Goal: Transaction & Acquisition: Purchase product/service

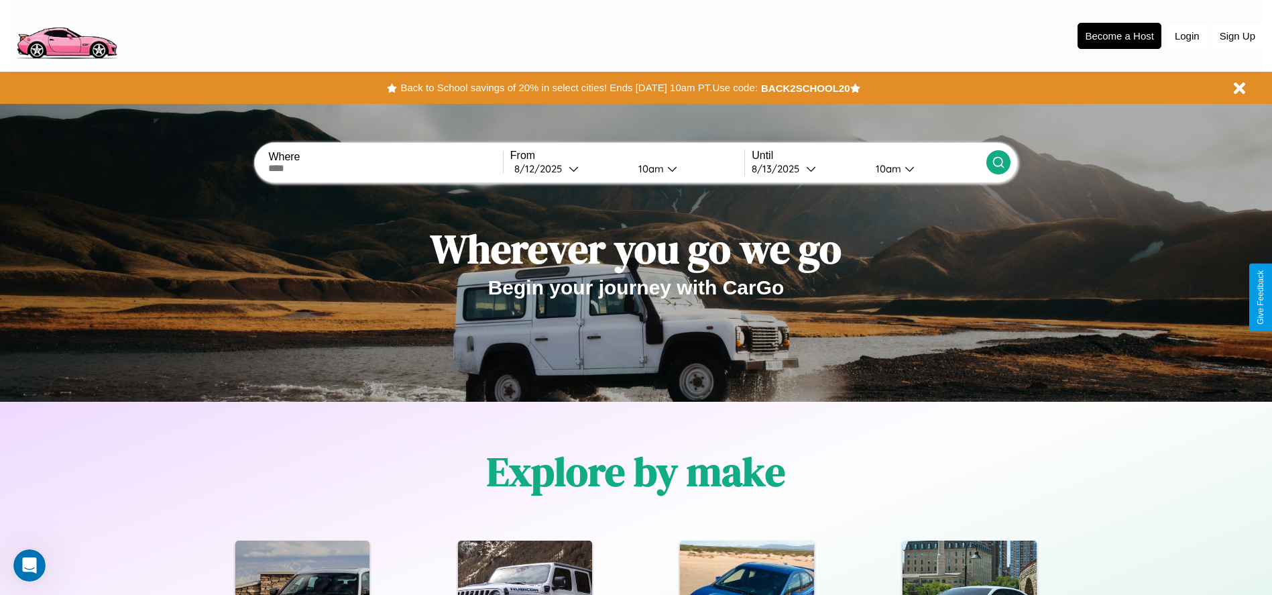
click at [386, 168] on input "text" at bounding box center [385, 168] width 234 height 11
type input "**********"
click at [569, 168] on div "8 / 12 / 2025" at bounding box center [541, 168] width 54 height 13
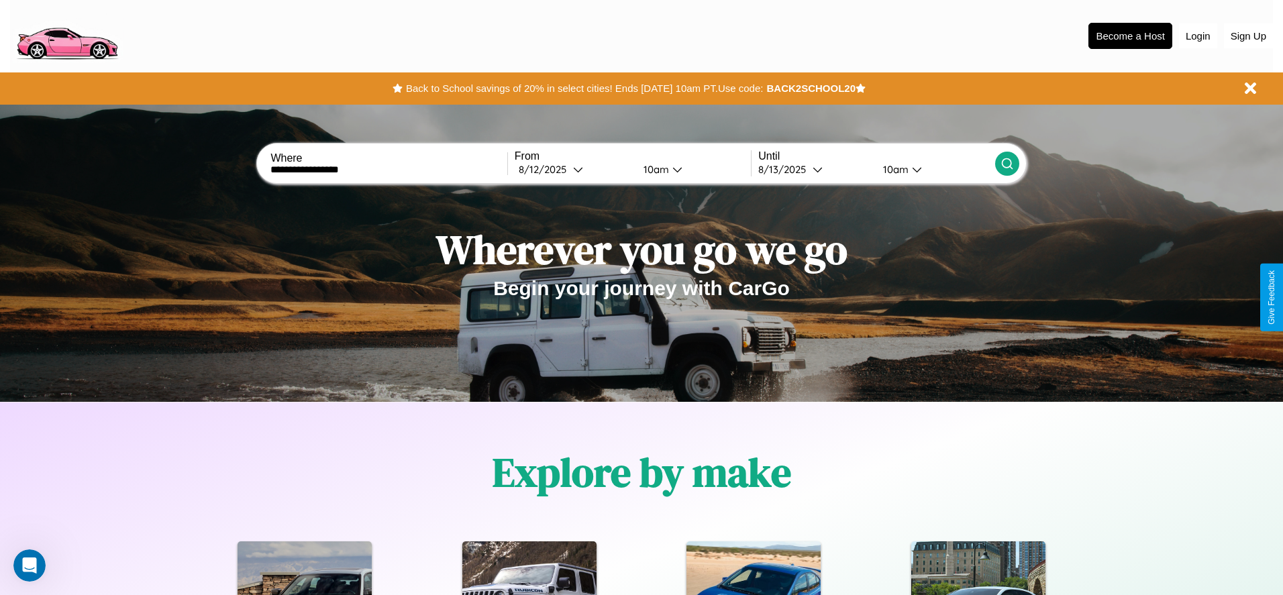
select select "*"
select select "****"
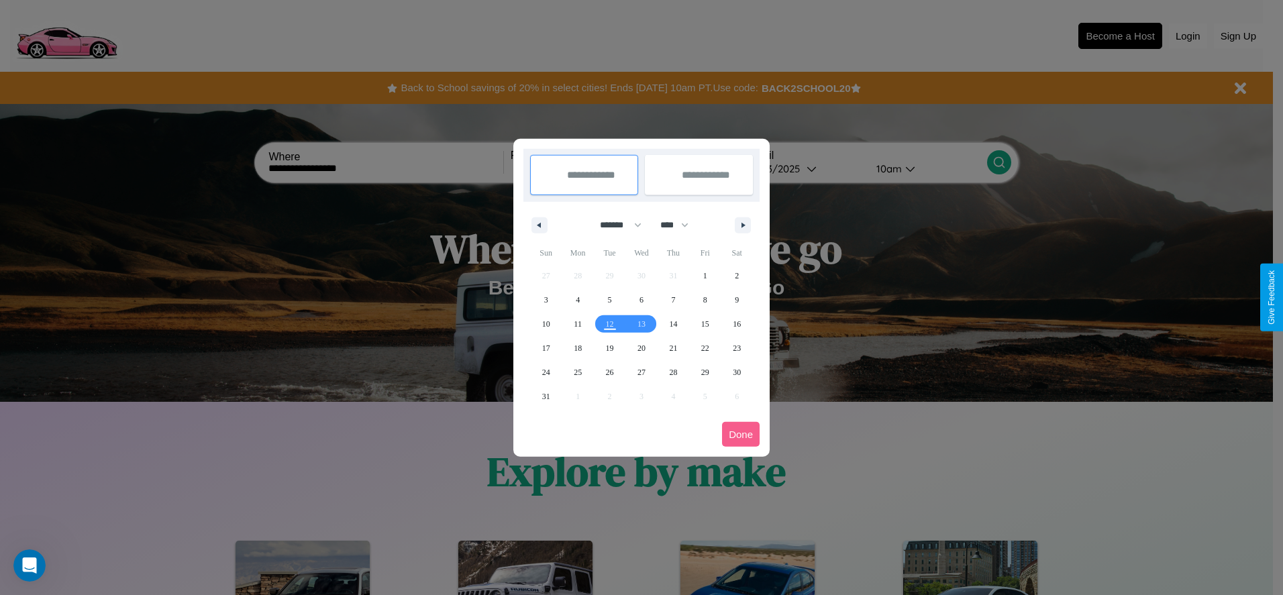
click at [614, 225] on select "******* ******** ***** ***** *** **** **** ****** ********* ******* ******** **…" at bounding box center [618, 225] width 57 height 22
click at [737, 372] on span "30" at bounding box center [736, 372] width 8 height 24
type input "**********"
click at [743, 225] on icon "button" at bounding box center [745, 225] width 7 height 5
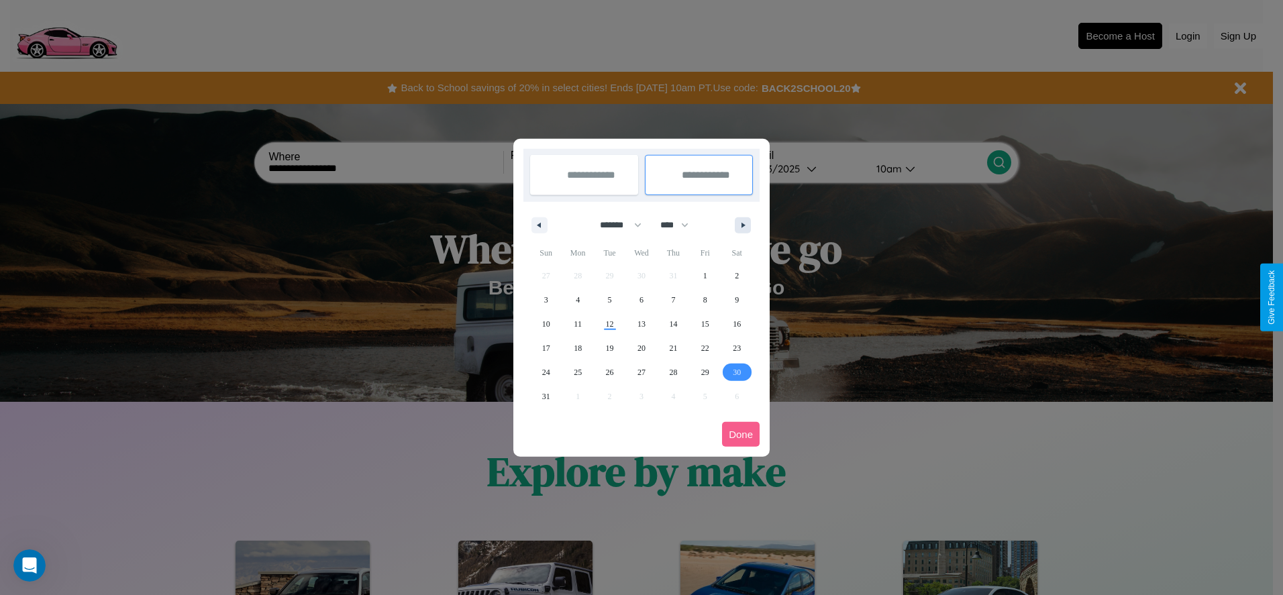
select select "*"
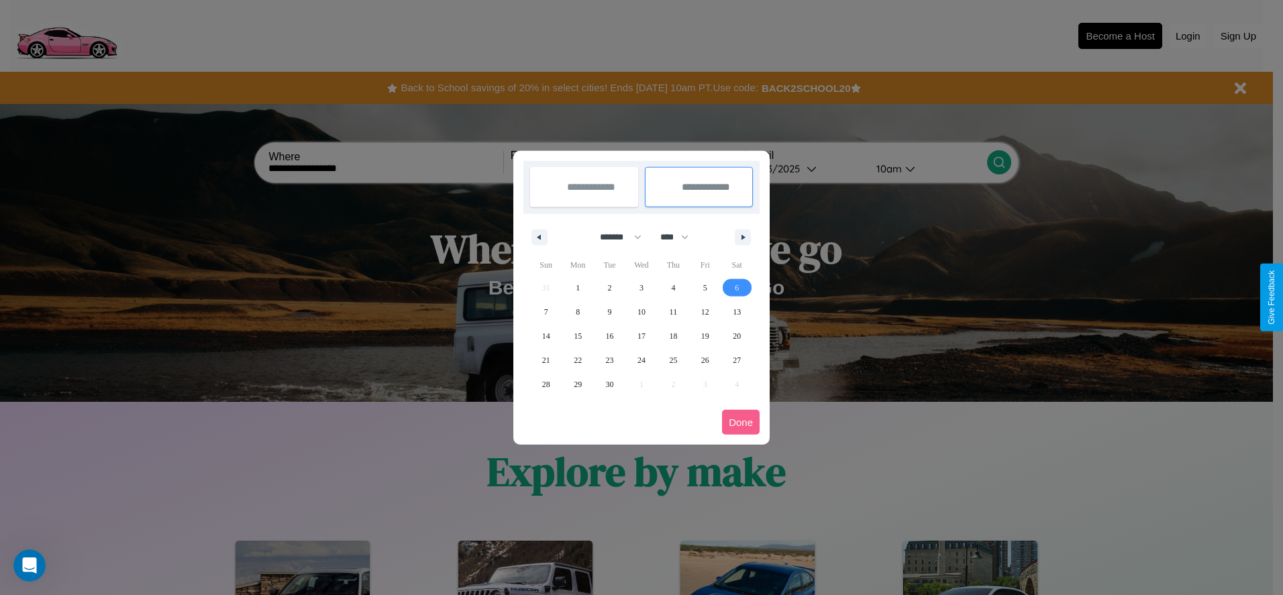
click at [737, 287] on span "6" at bounding box center [736, 288] width 4 height 24
type input "**********"
select select "*"
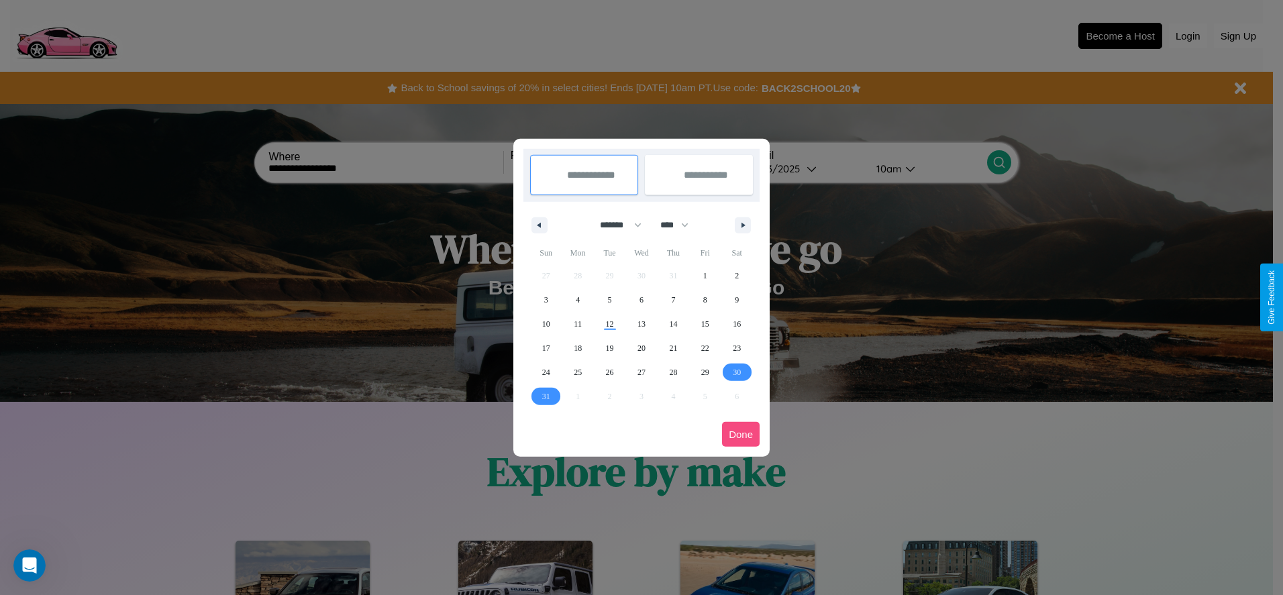
click at [741, 434] on button "Done" at bounding box center [741, 434] width 38 height 25
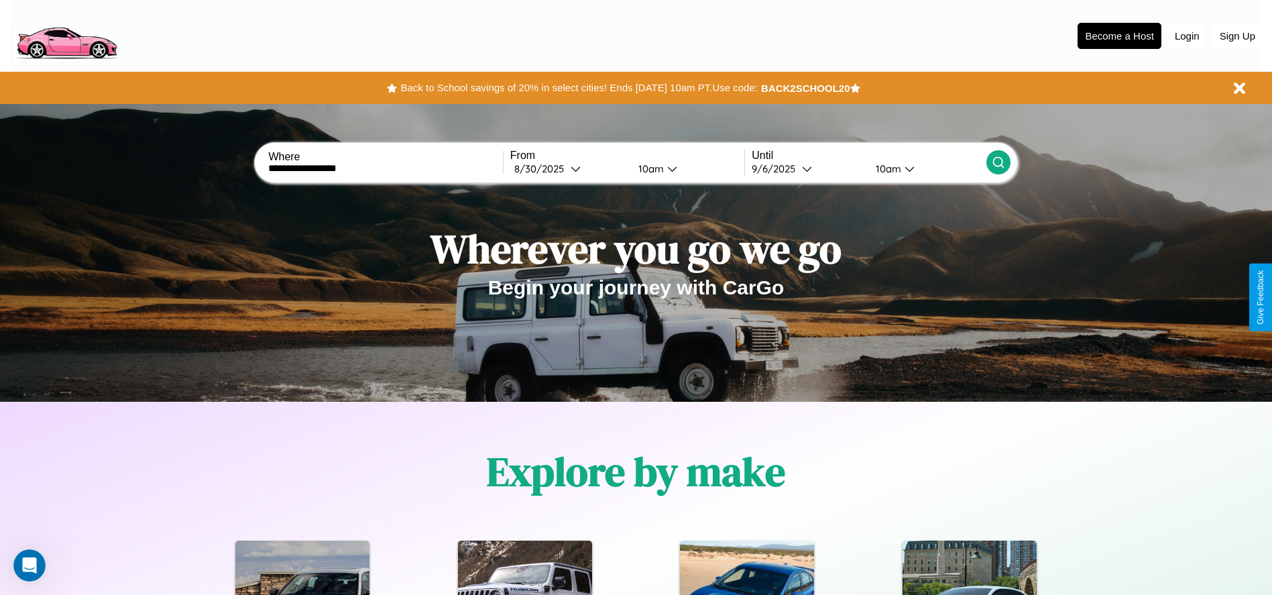
click at [998, 162] on icon at bounding box center [998, 162] width 13 height 13
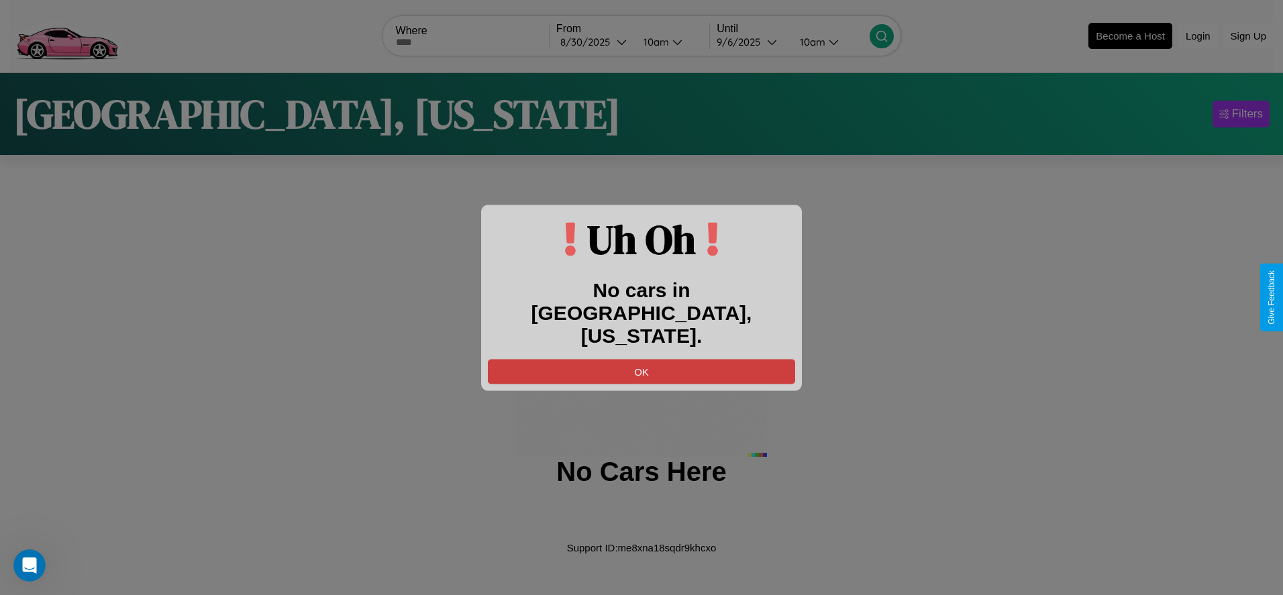
click at [641, 359] on button "OK" at bounding box center [641, 371] width 307 height 25
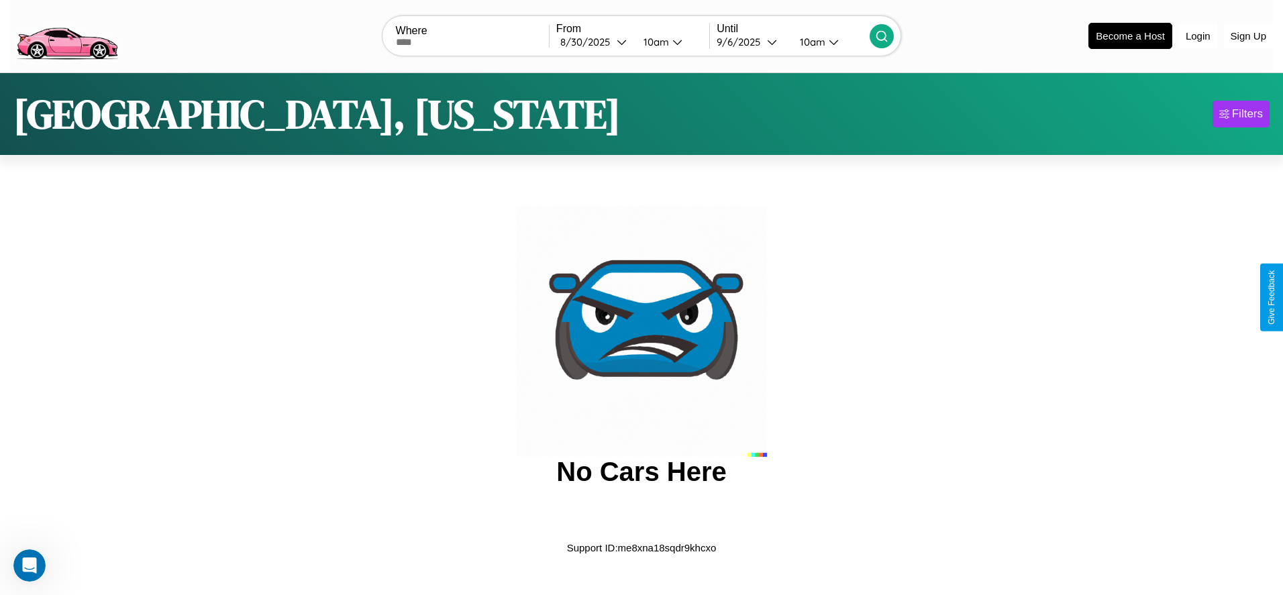
click at [66, 34] on img at bounding box center [66, 35] width 113 height 56
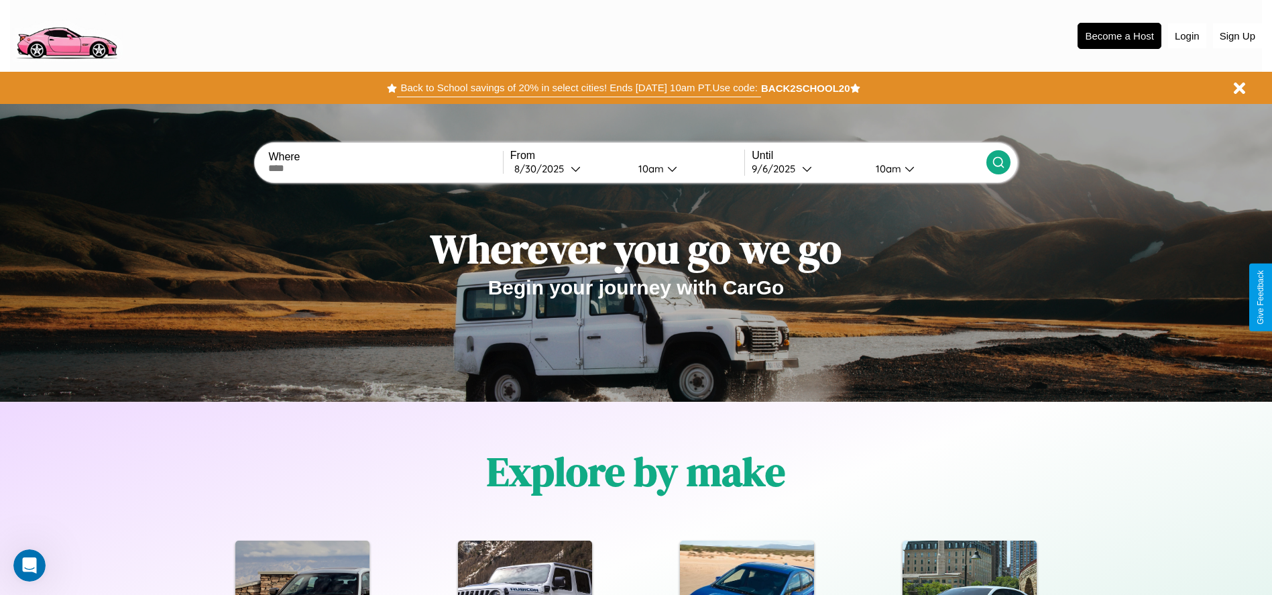
click at [579, 88] on button "Back to School savings of 20% in select cities! Ends 9/1 at 10am PT. Use code:" at bounding box center [579, 87] width 364 height 19
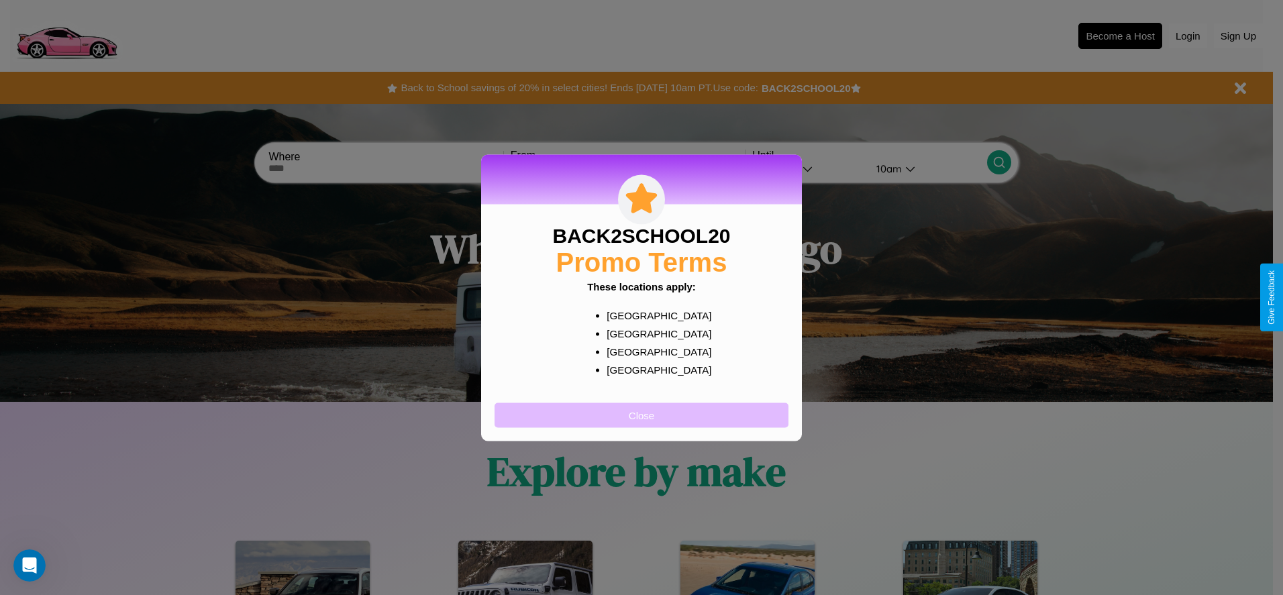
click at [641, 415] on button "Close" at bounding box center [641, 414] width 294 height 25
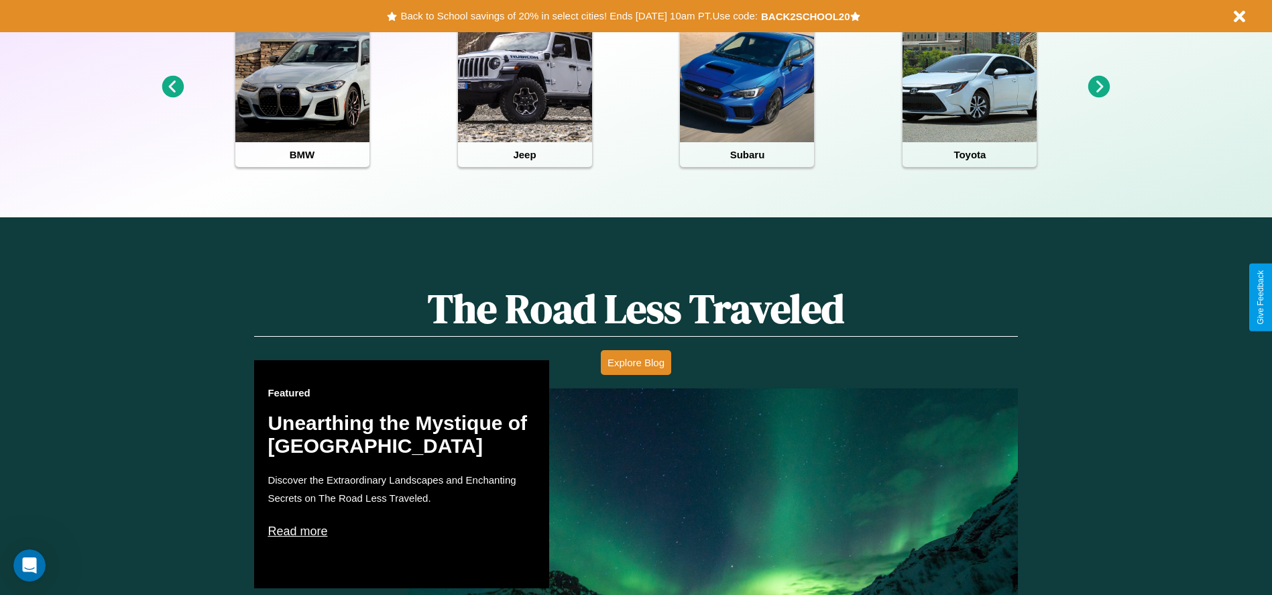
scroll to position [598, 0]
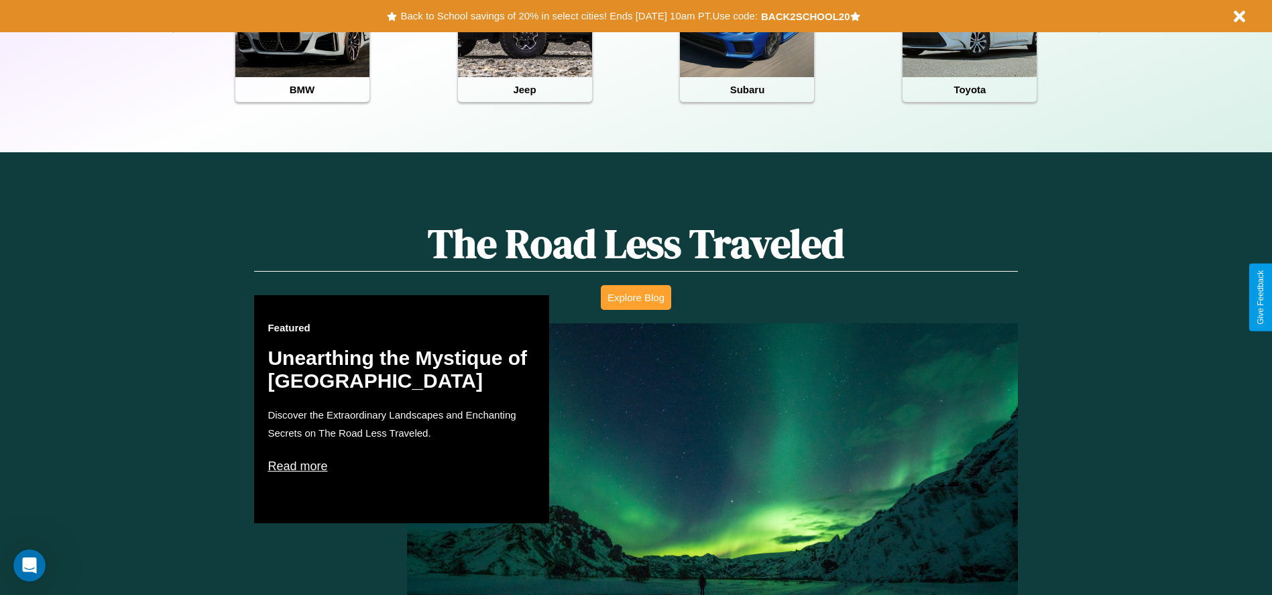
click at [636, 297] on button "Explore Blog" at bounding box center [636, 297] width 70 height 25
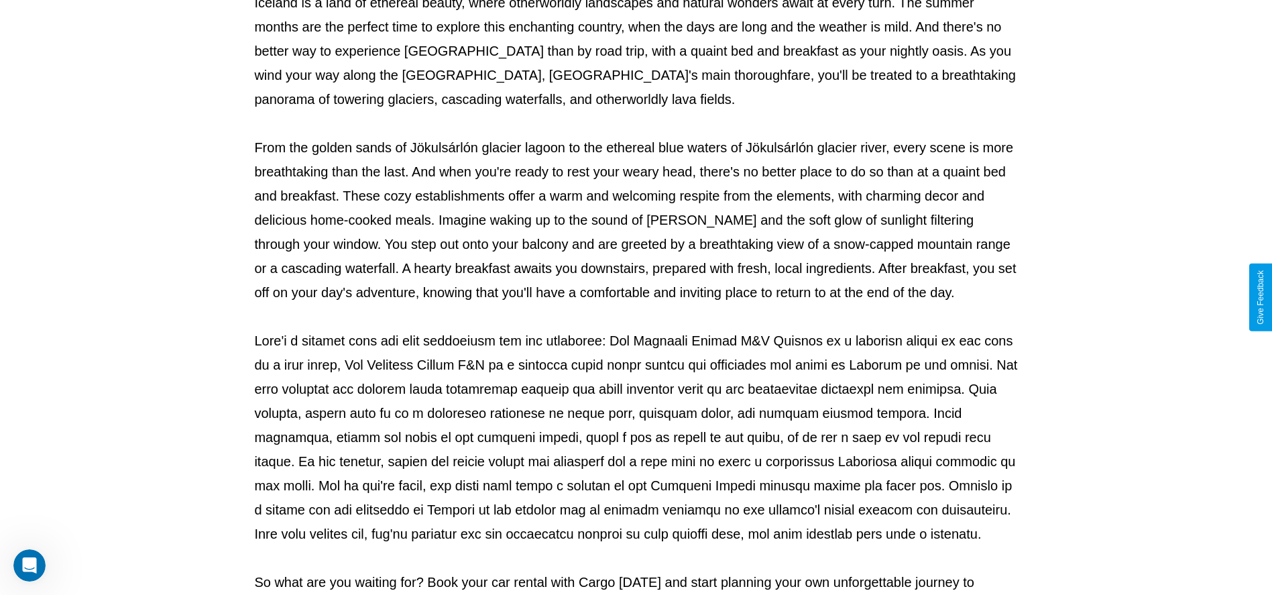
scroll to position [445, 0]
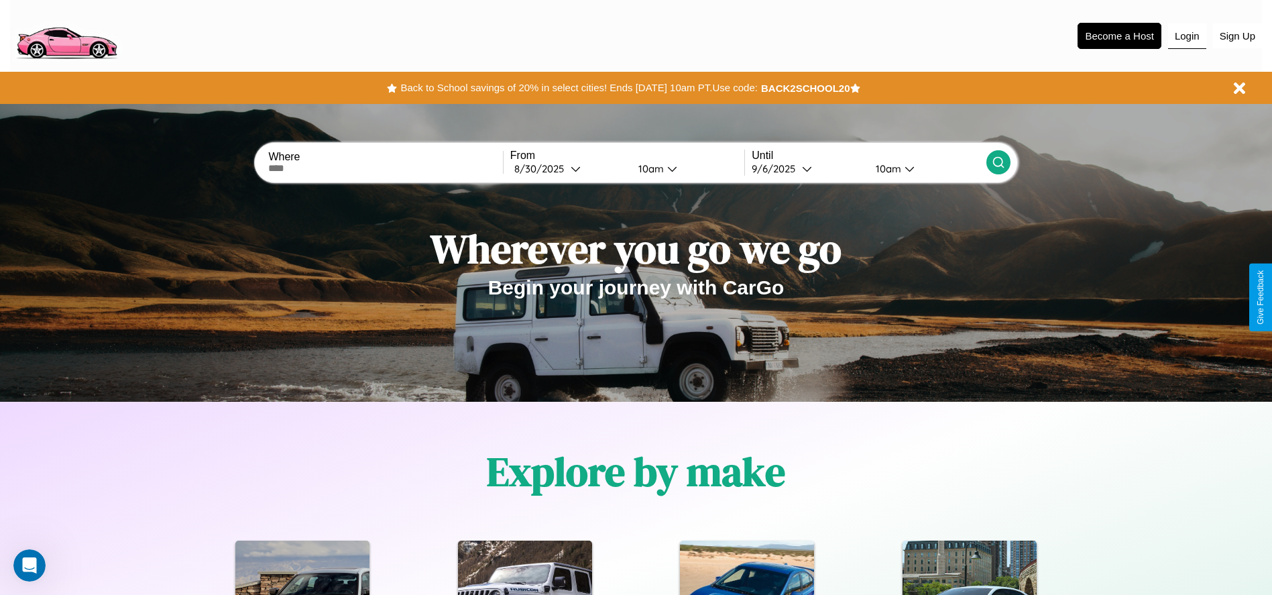
click at [1187, 36] on button "Login" at bounding box center [1187, 35] width 38 height 25
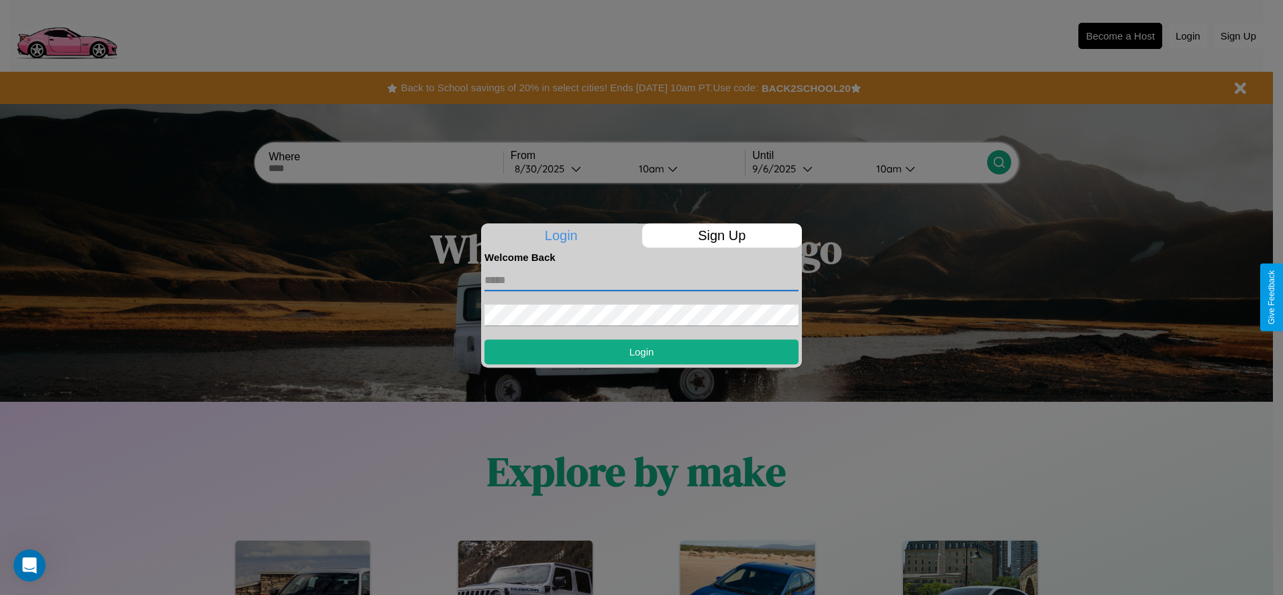
click at [641, 280] on input "text" at bounding box center [641, 280] width 314 height 21
type input "**********"
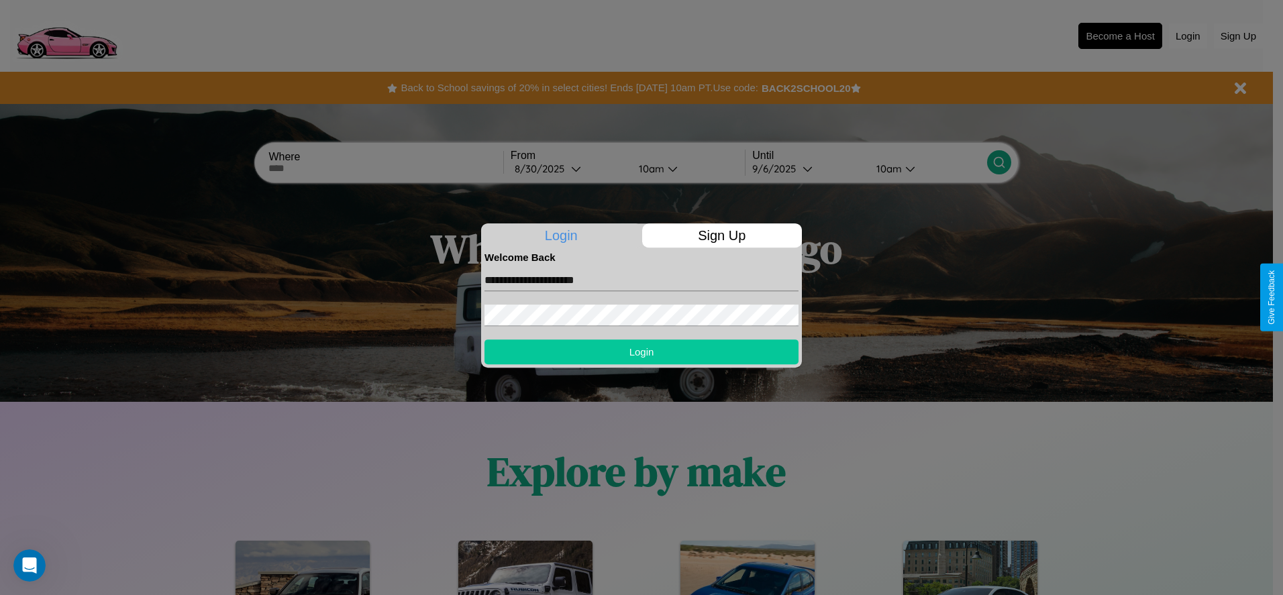
click at [641, 351] on button "Login" at bounding box center [641, 351] width 314 height 25
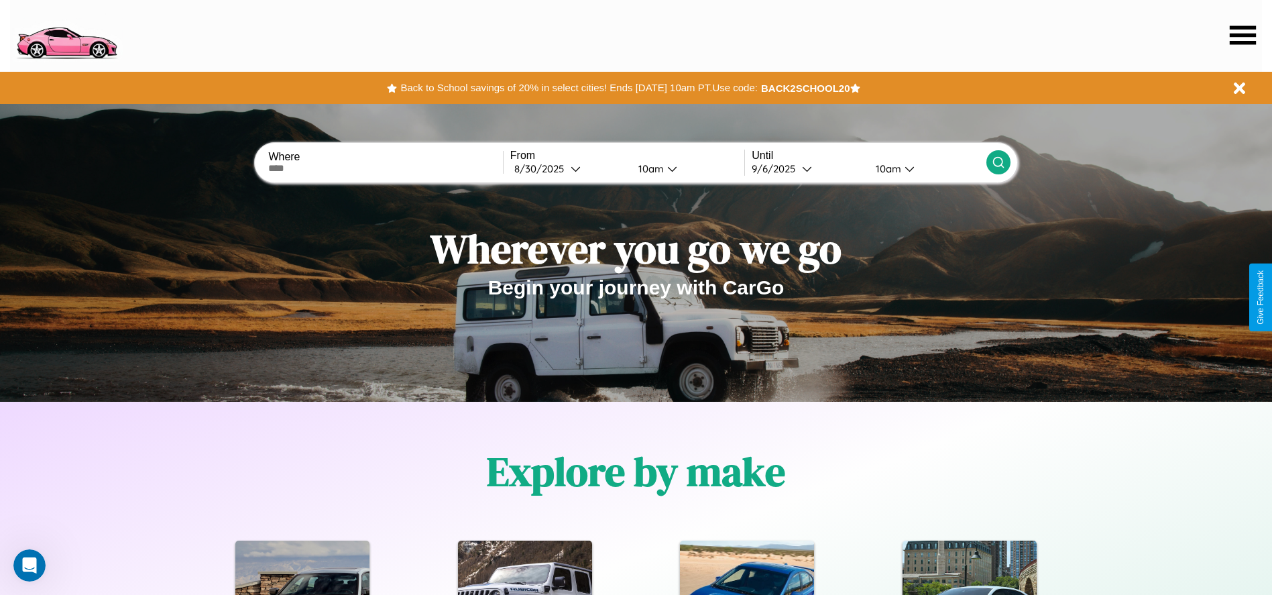
click at [386, 168] on input "text" at bounding box center [385, 168] width 234 height 11
type input "*******"
click at [569, 168] on div "8 / 30 / 2025" at bounding box center [542, 168] width 56 height 13
select select "*"
select select "****"
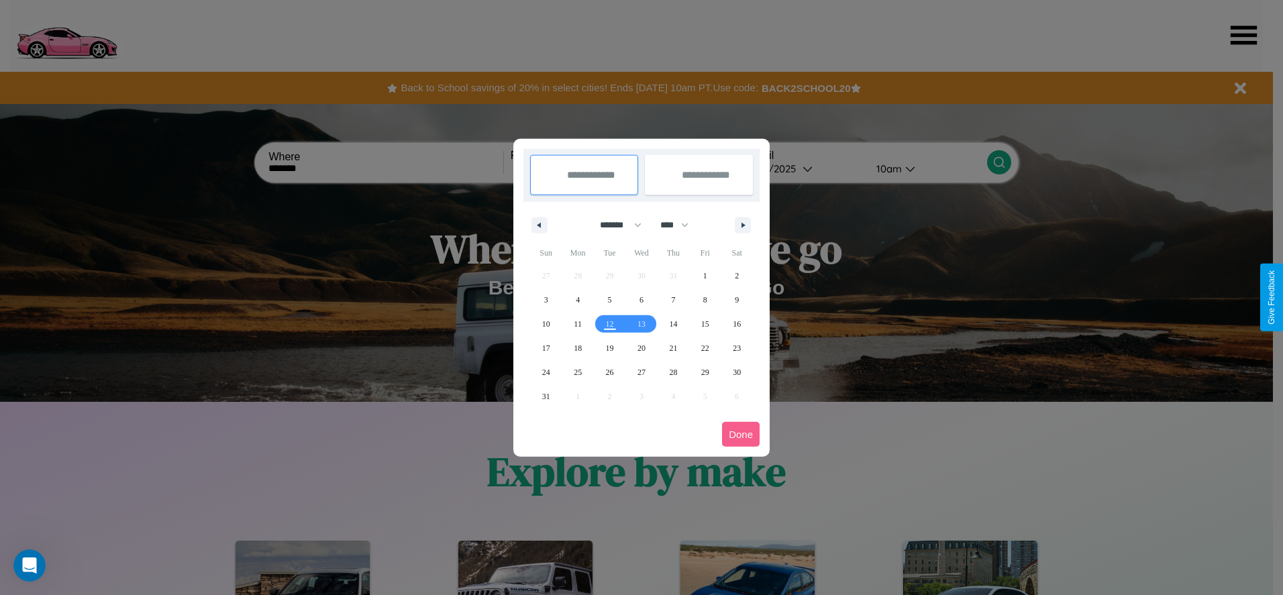
click at [614, 225] on select "******* ******** ***** ***** *** **** **** ****** ********* ******* ******** **…" at bounding box center [618, 225] width 57 height 22
select select "*"
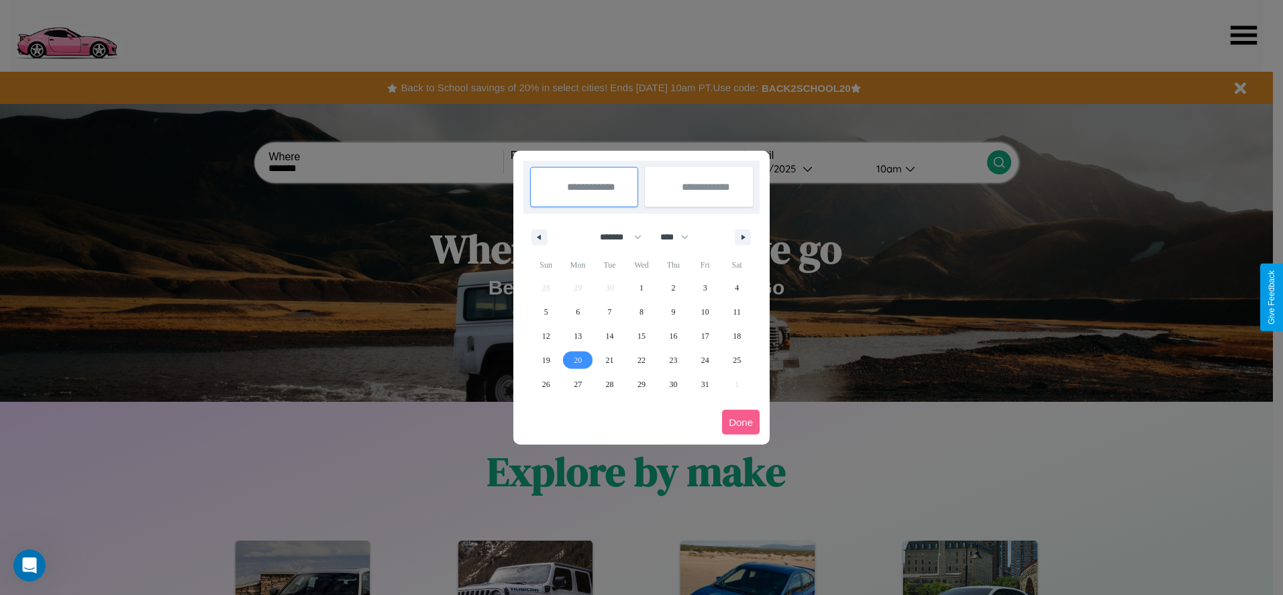
click at [578, 360] on span "20" at bounding box center [578, 360] width 8 height 24
type input "**********"
click at [641, 384] on span "29" at bounding box center [641, 384] width 8 height 24
type input "**********"
click at [741, 422] on button "Done" at bounding box center [741, 422] width 38 height 25
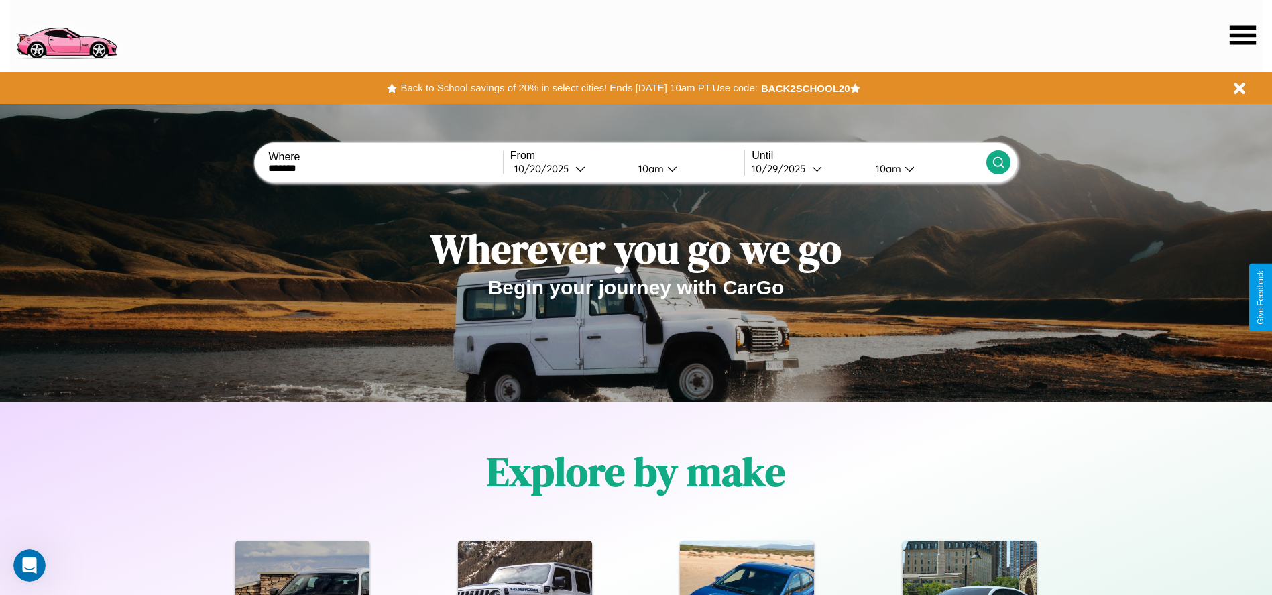
click at [998, 162] on icon at bounding box center [998, 162] width 13 height 13
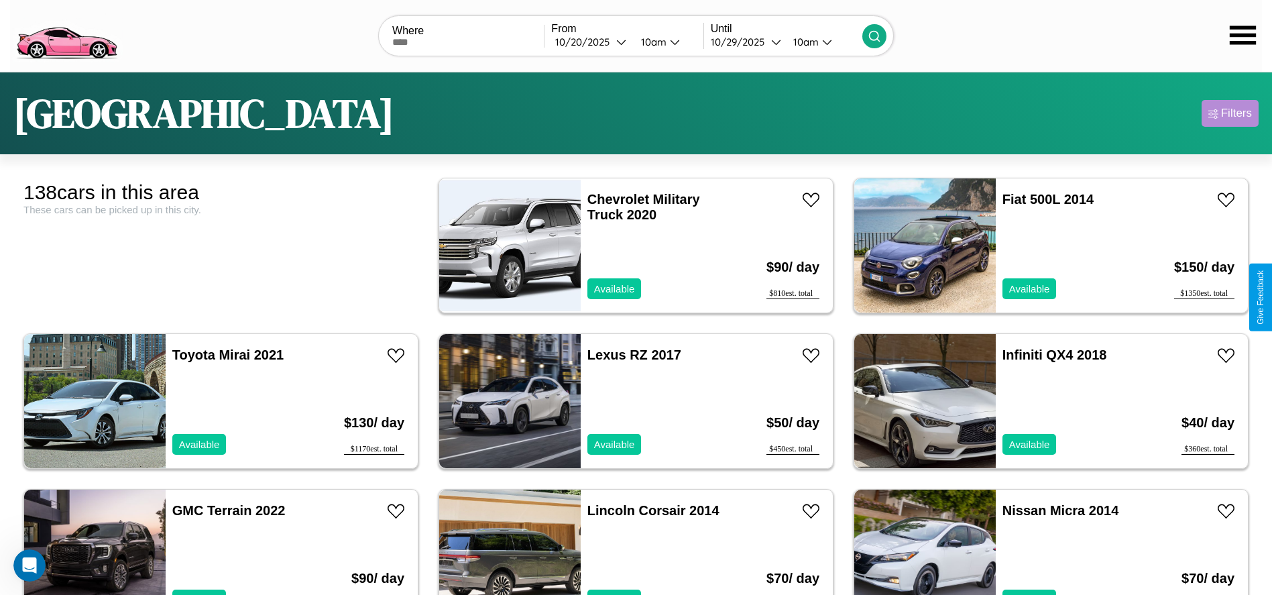
click at [1230, 113] on div "Filters" at bounding box center [1236, 113] width 31 height 13
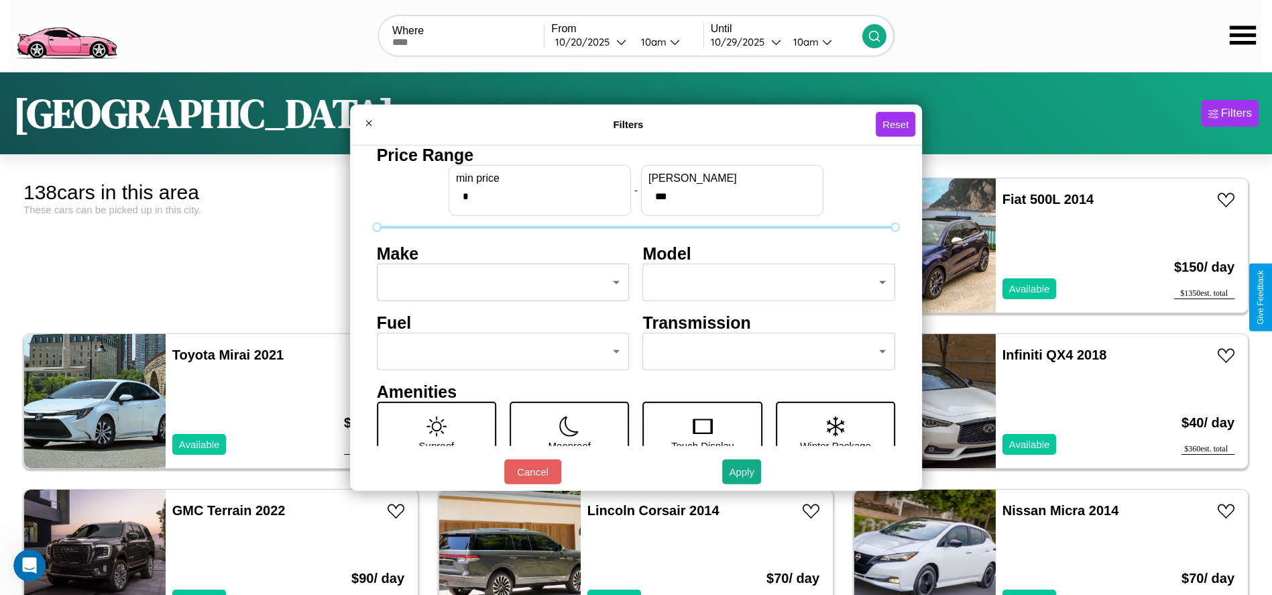
click at [499, 282] on body "CarGo Where From 10 / 20 / 2025 10am Until 10 / 29 / 2025 10am Seattle Filters …" at bounding box center [636, 339] width 1272 height 678
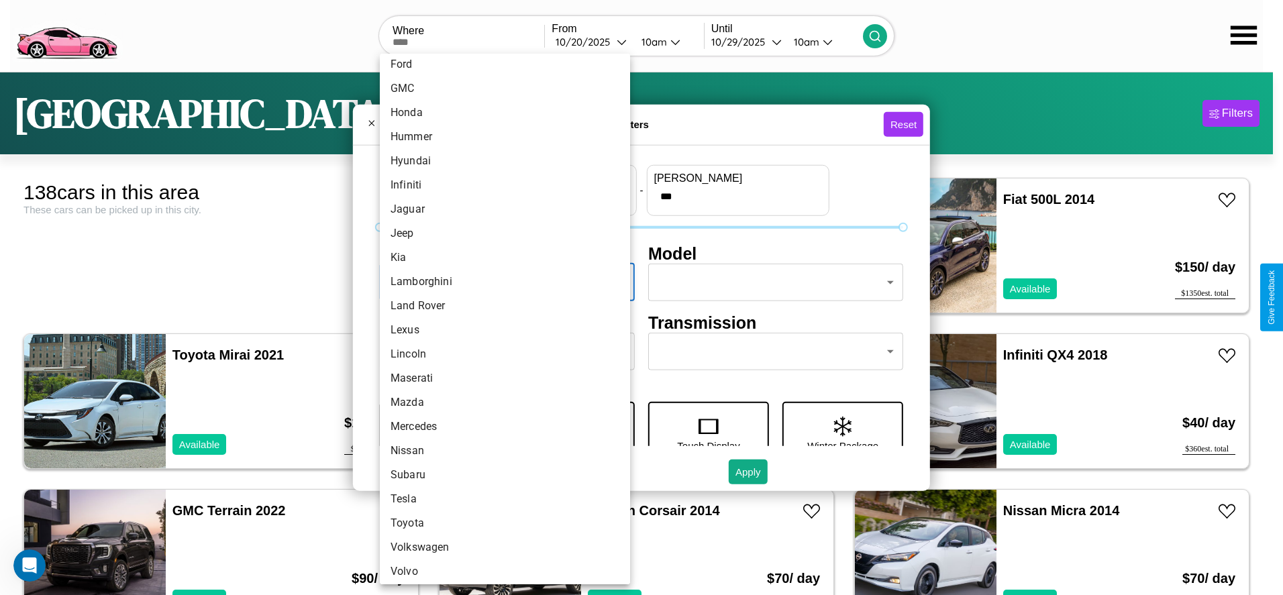
scroll to position [349, 0]
click at [500, 374] on li "Maserati" at bounding box center [505, 374] width 250 height 24
type input "********"
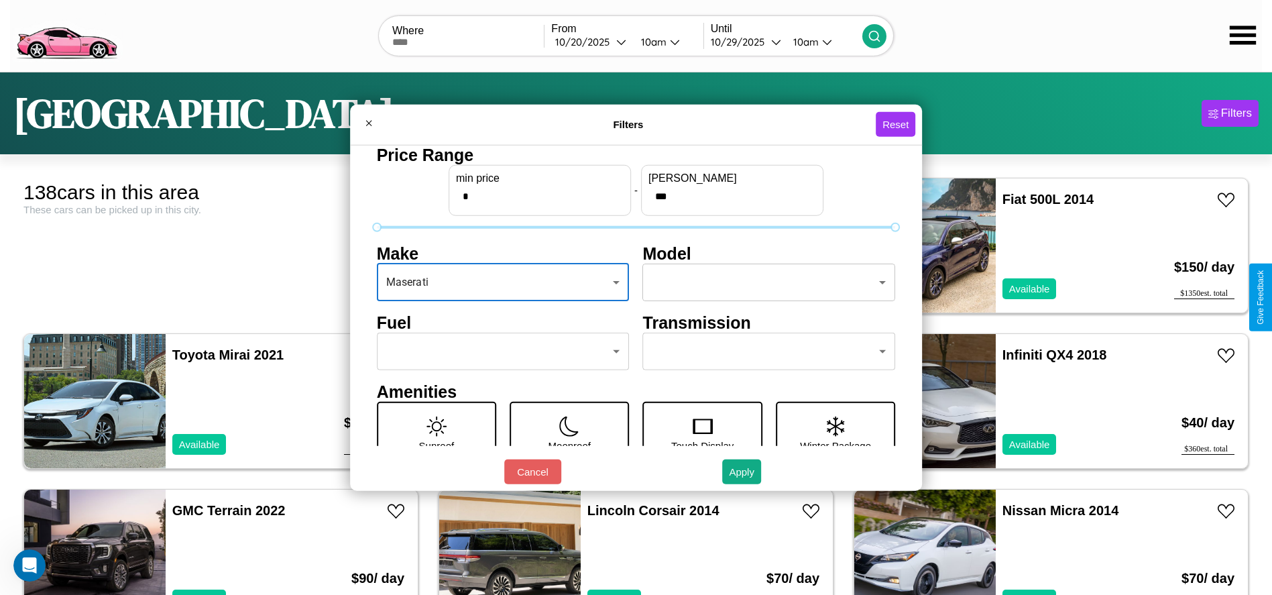
click at [763, 282] on body "CarGo Where From 10 / 20 / 2025 10am Until 10 / 29 / 2025 10am Seattle Filters …" at bounding box center [636, 339] width 1272 height 678
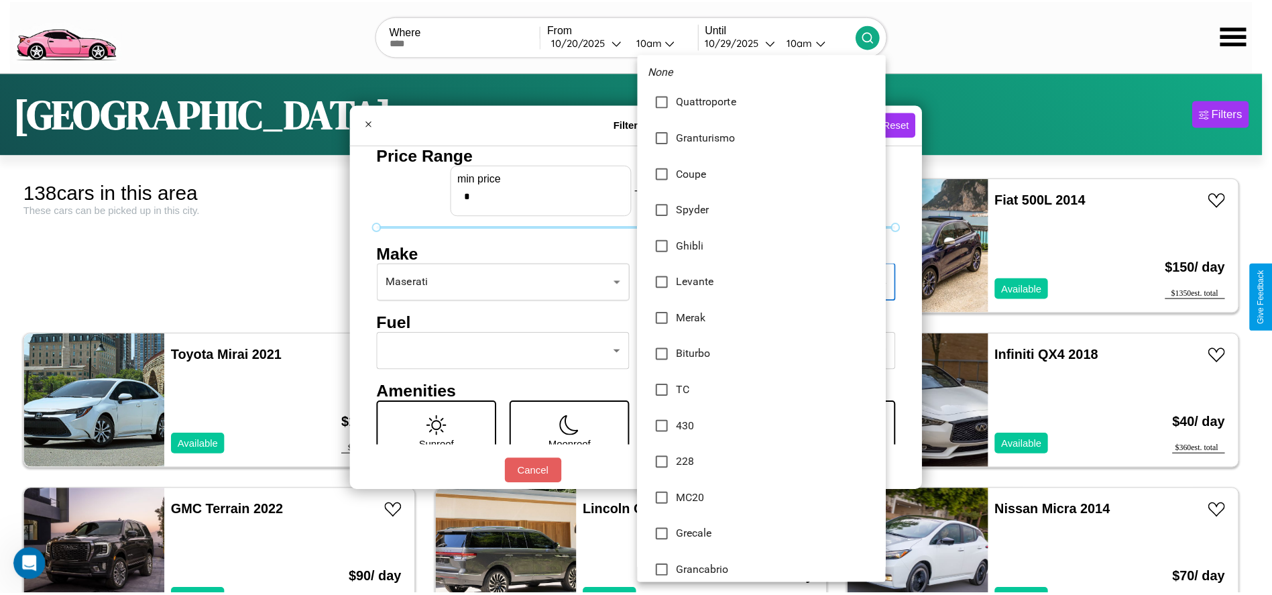
scroll to position [11, 0]
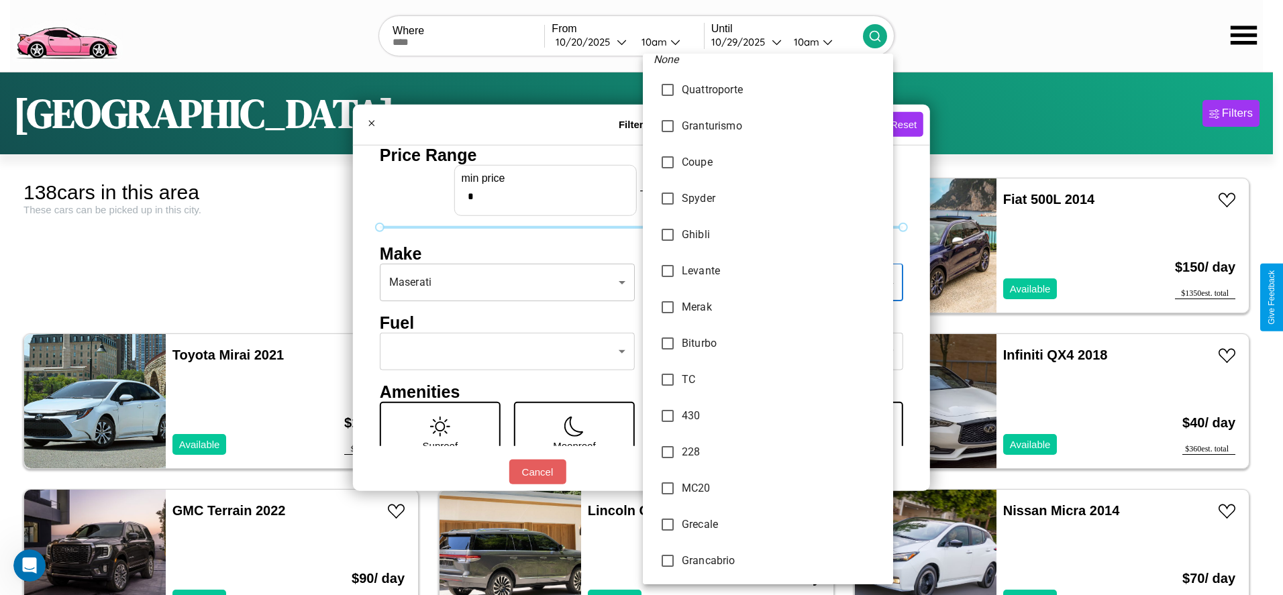
type input "*******"
click at [641, 297] on div at bounding box center [641, 297] width 1283 height 595
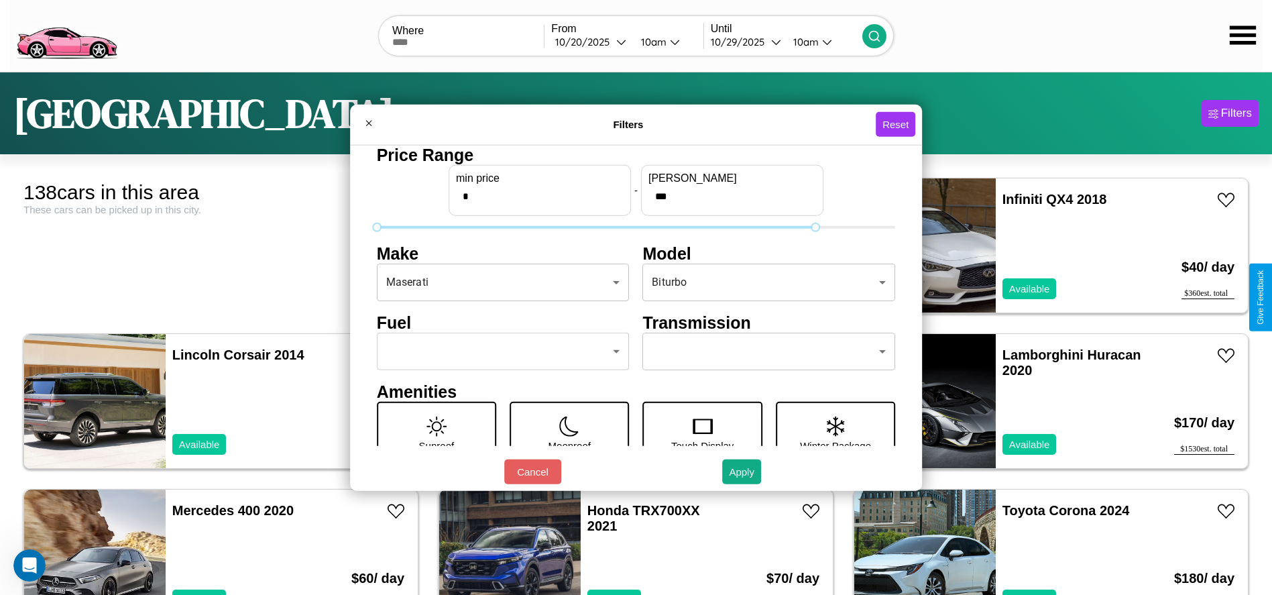
type input "***"
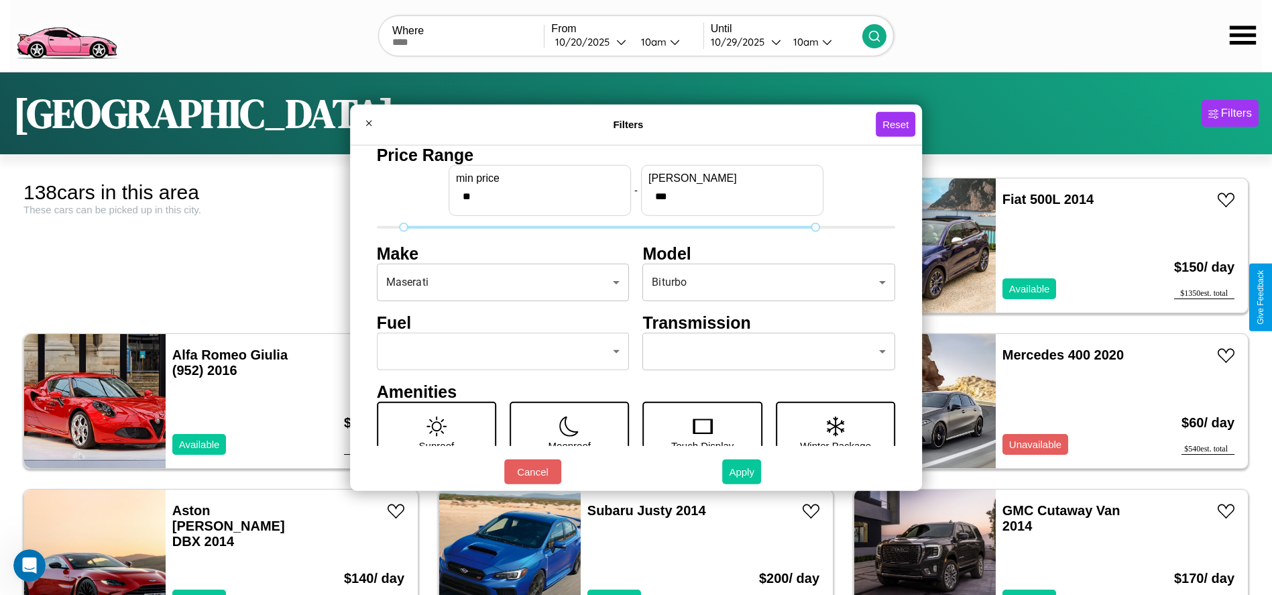
type input "**"
click at [743, 472] on button "Apply" at bounding box center [741, 471] width 39 height 25
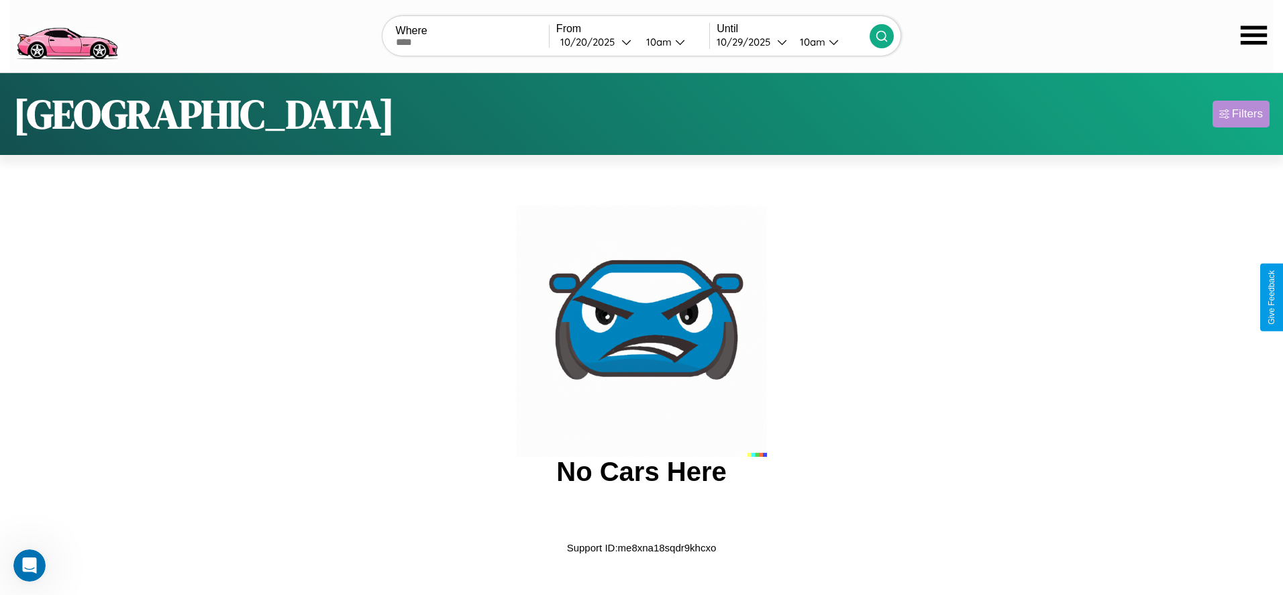
click at [1240, 113] on div "Filters" at bounding box center [1247, 113] width 31 height 13
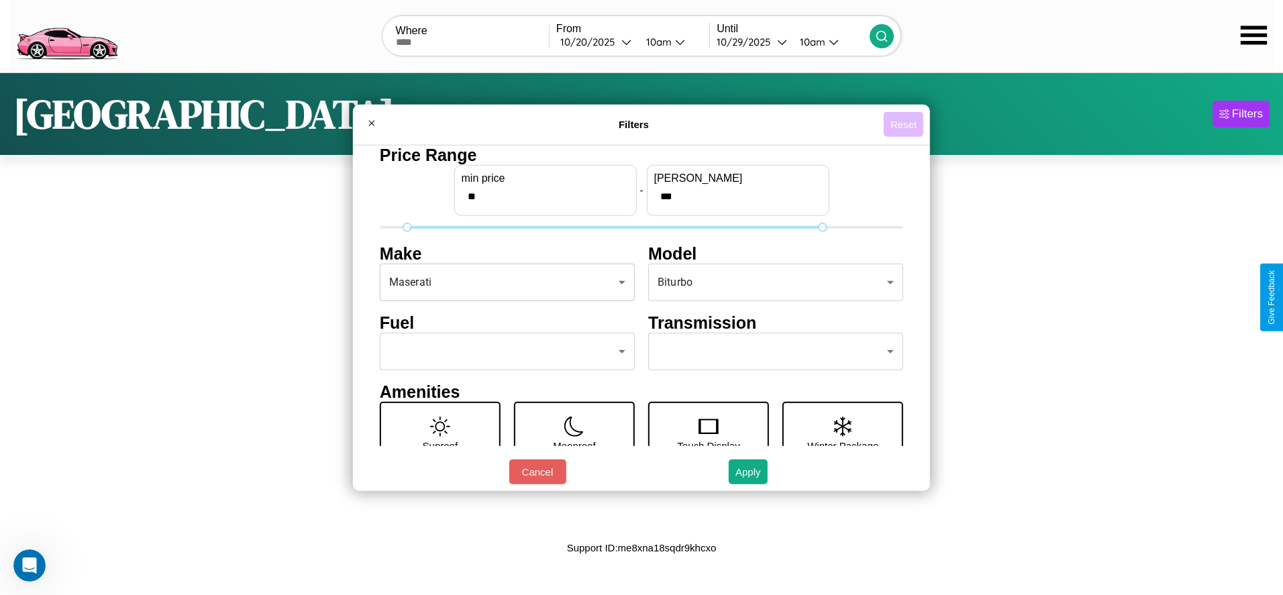
click at [903, 124] on button "Reset" at bounding box center [903, 124] width 40 height 25
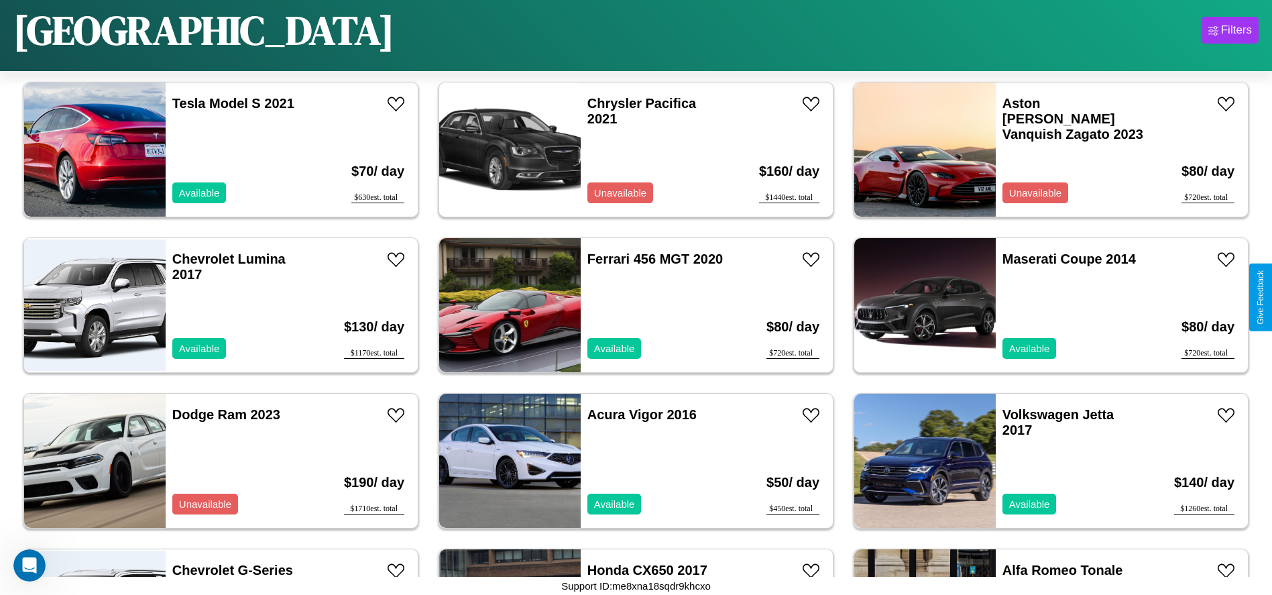
scroll to position [6063, 0]
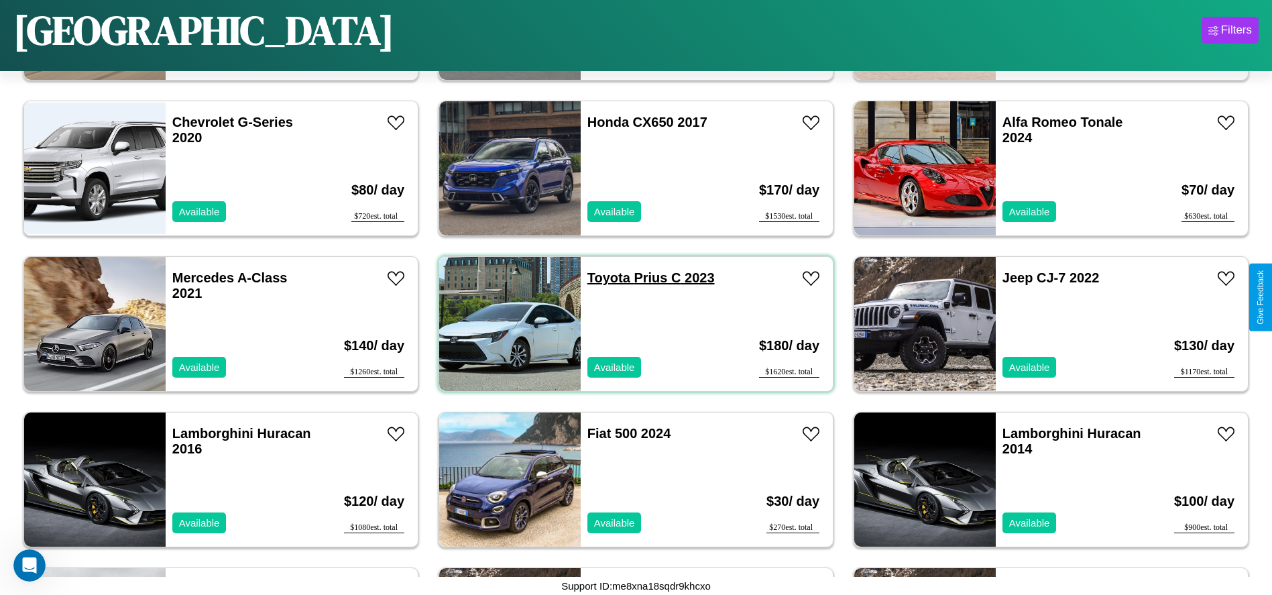
click at [604, 278] on link "Toyota Prius C 2023" at bounding box center [651, 277] width 127 height 15
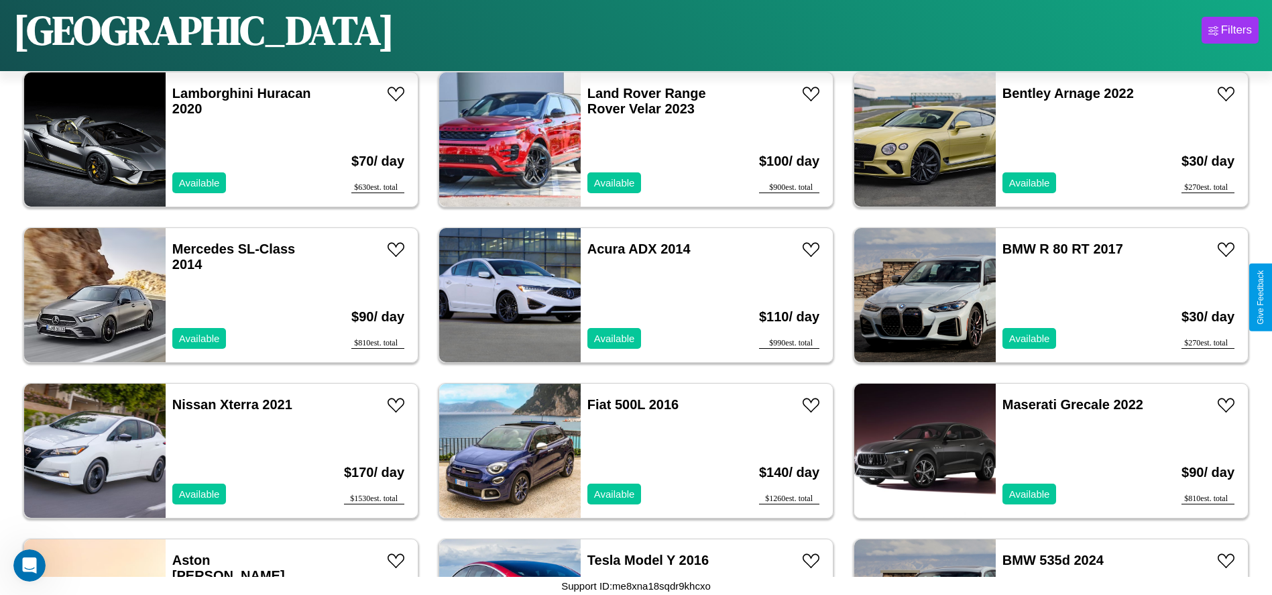
scroll to position [1239, 0]
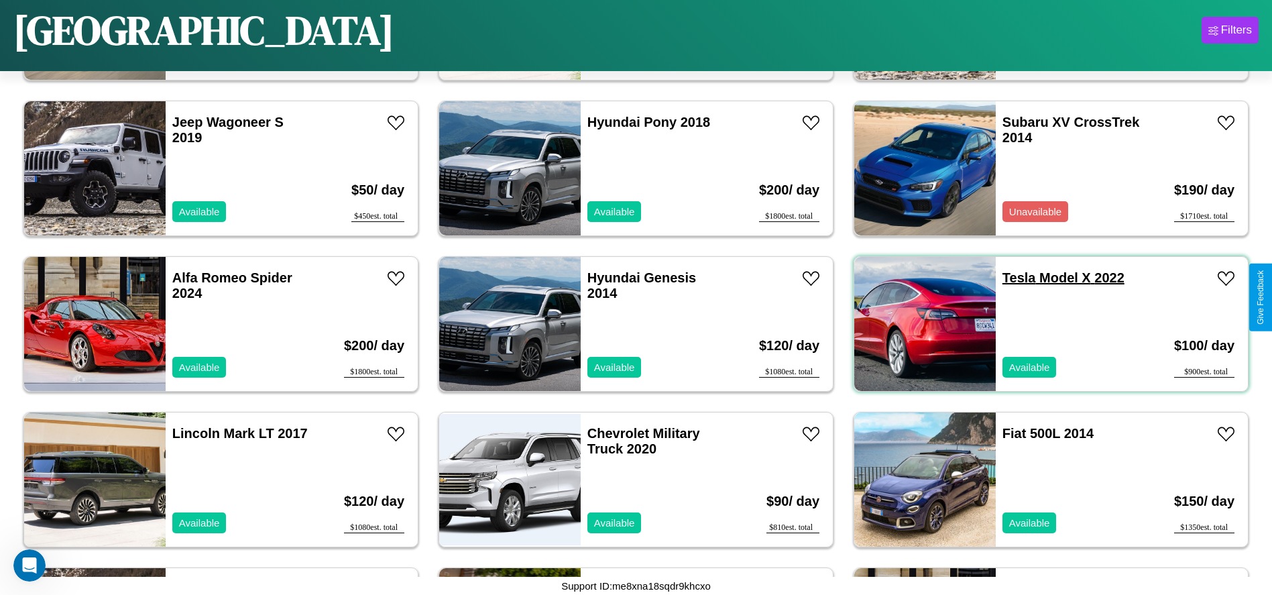
click at [1011, 278] on link "Tesla Model X 2022" at bounding box center [1064, 277] width 122 height 15
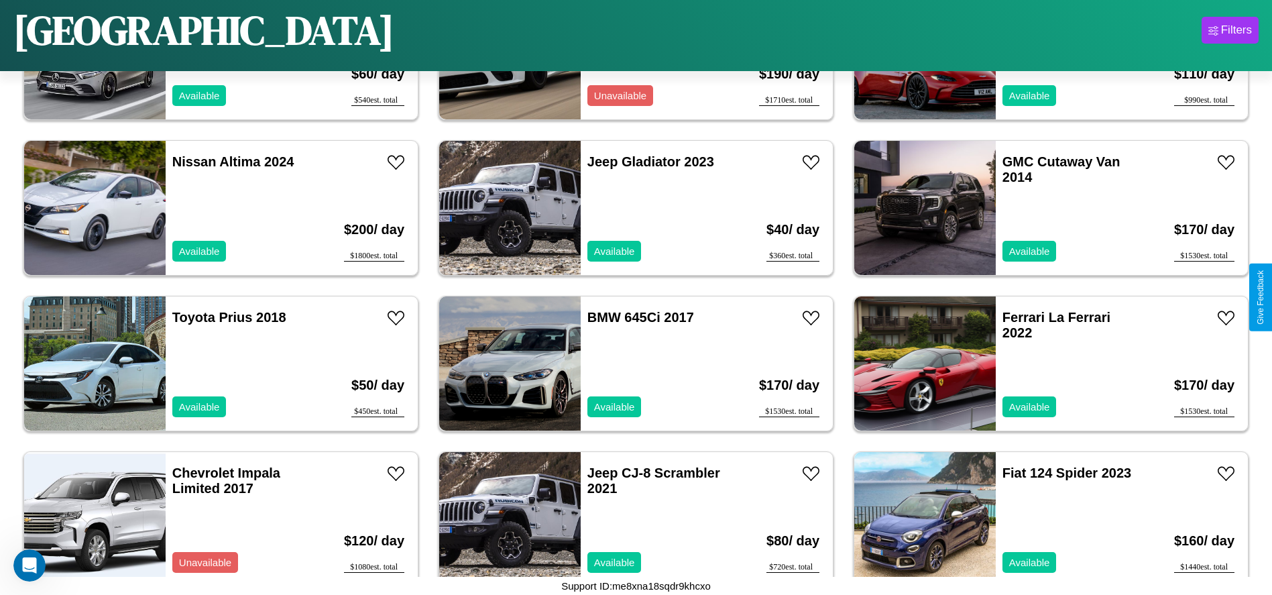
scroll to position [3884, 0]
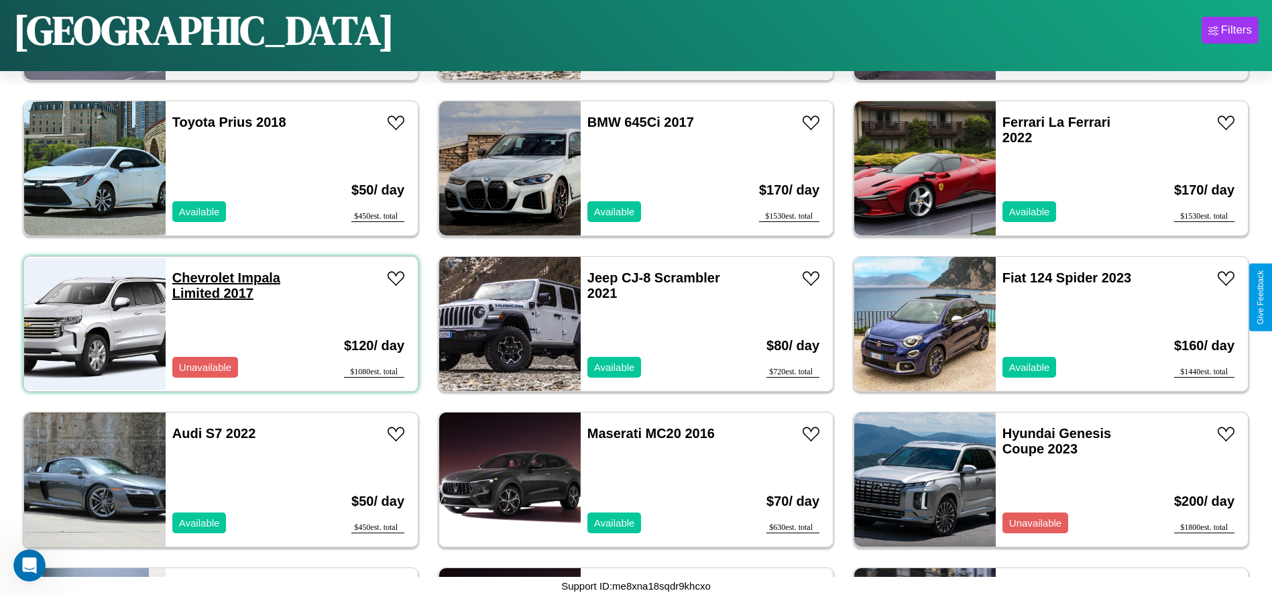
click at [201, 278] on link "Chevrolet Impala Limited 2017" at bounding box center [226, 285] width 108 height 30
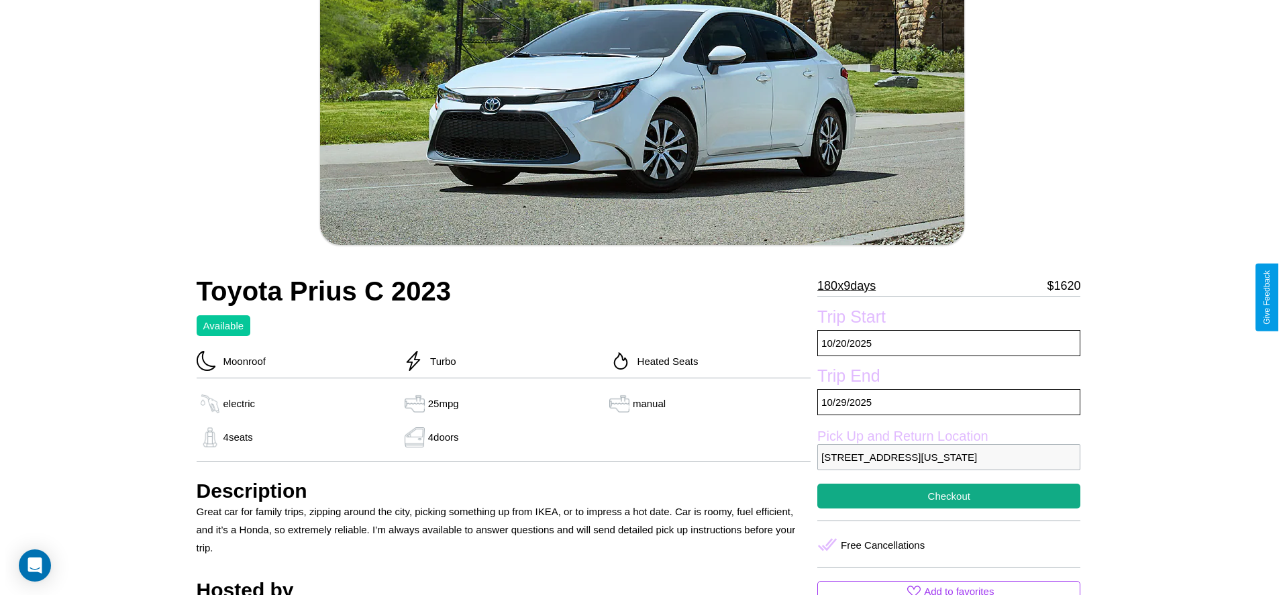
scroll to position [235, 0]
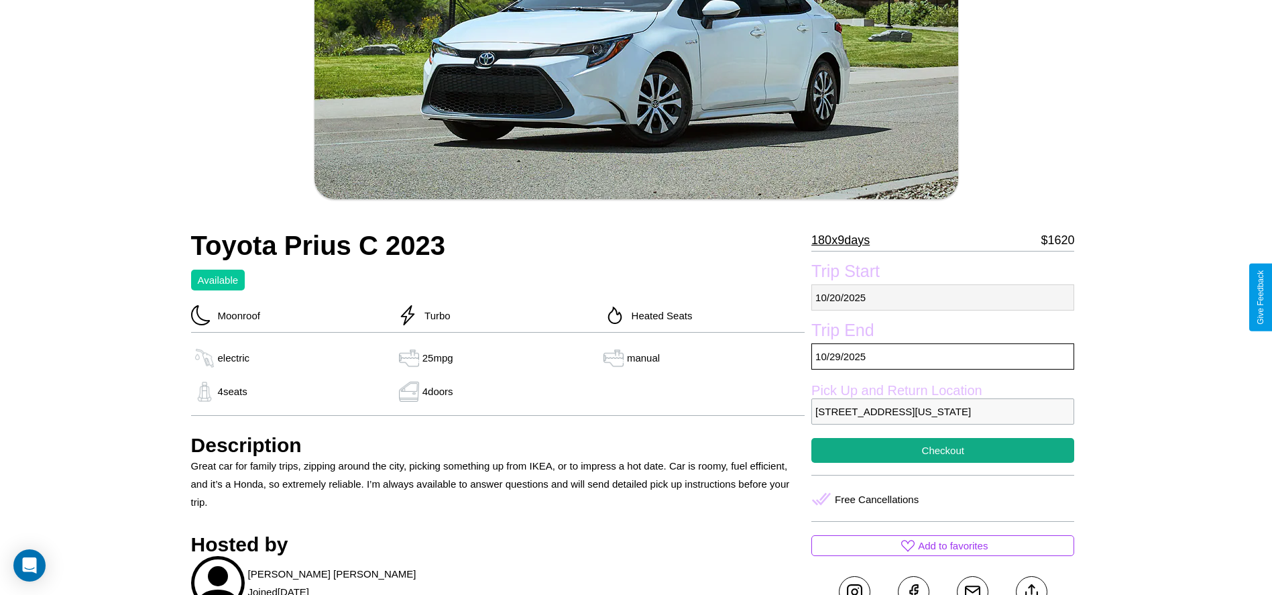
click at [943, 297] on p "10 / 20 / 2025" at bounding box center [943, 297] width 263 height 26
select select "*"
select select "****"
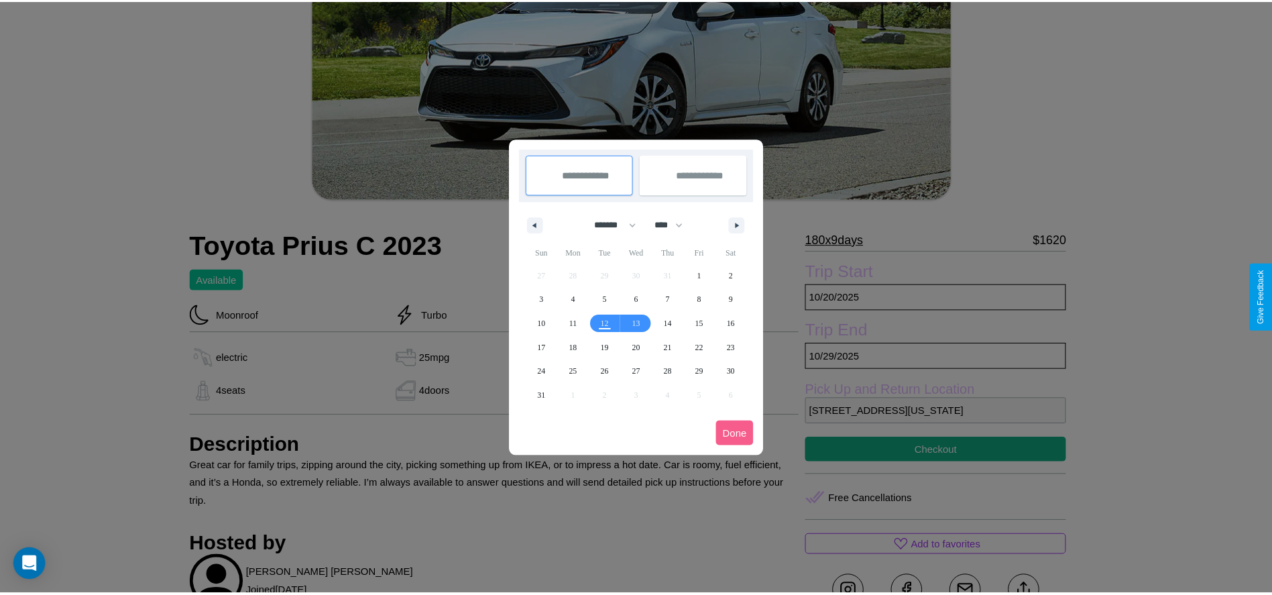
scroll to position [0, 0]
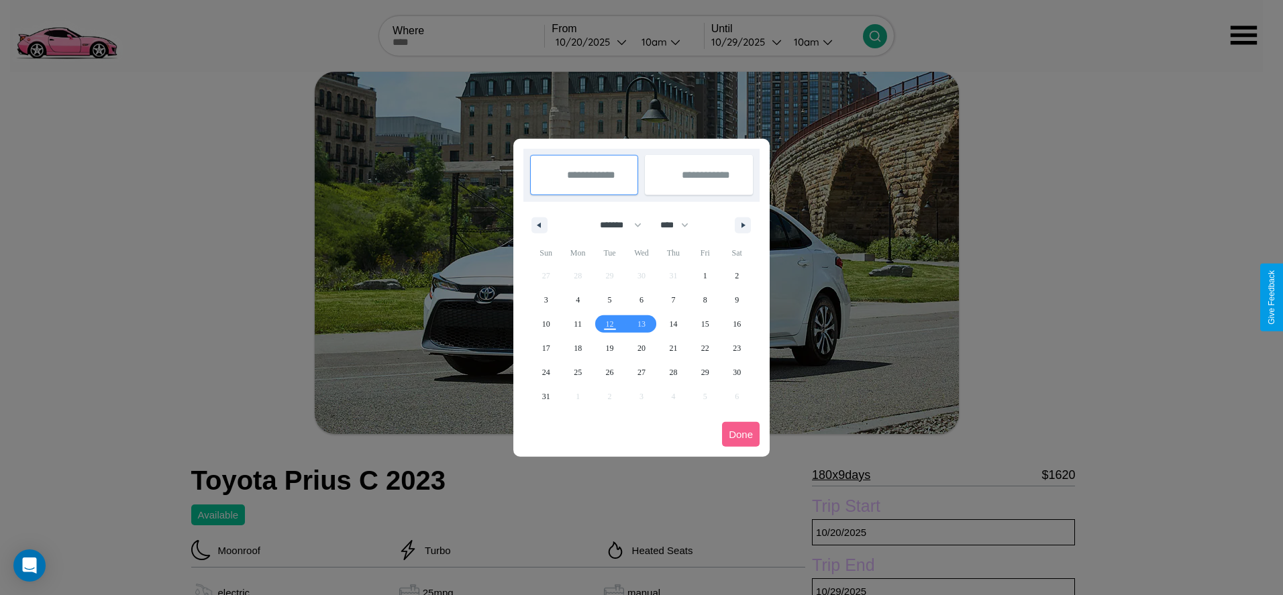
click at [592, 42] on div at bounding box center [641, 297] width 1283 height 595
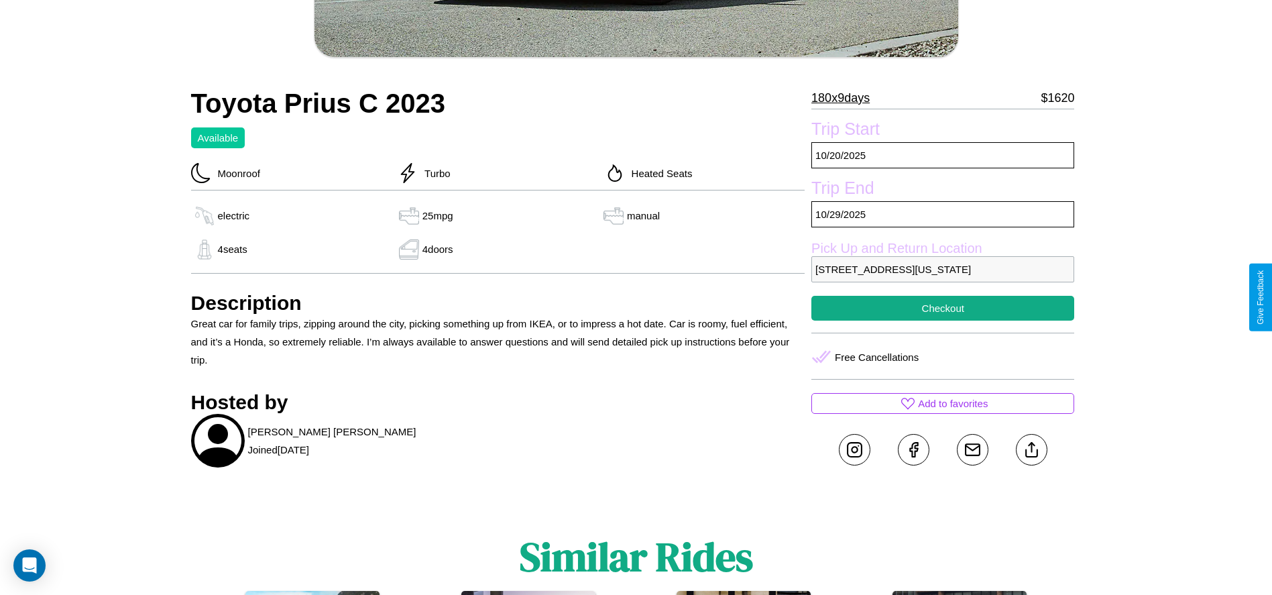
scroll to position [406, 0]
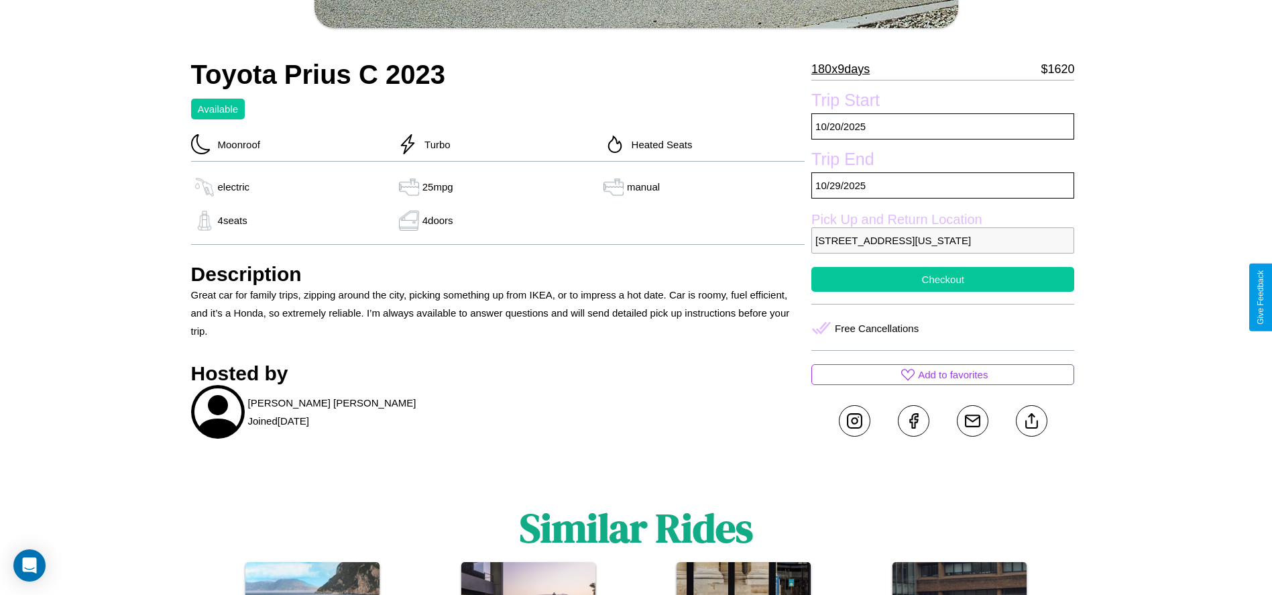
click at [943, 292] on button "Checkout" at bounding box center [943, 279] width 263 height 25
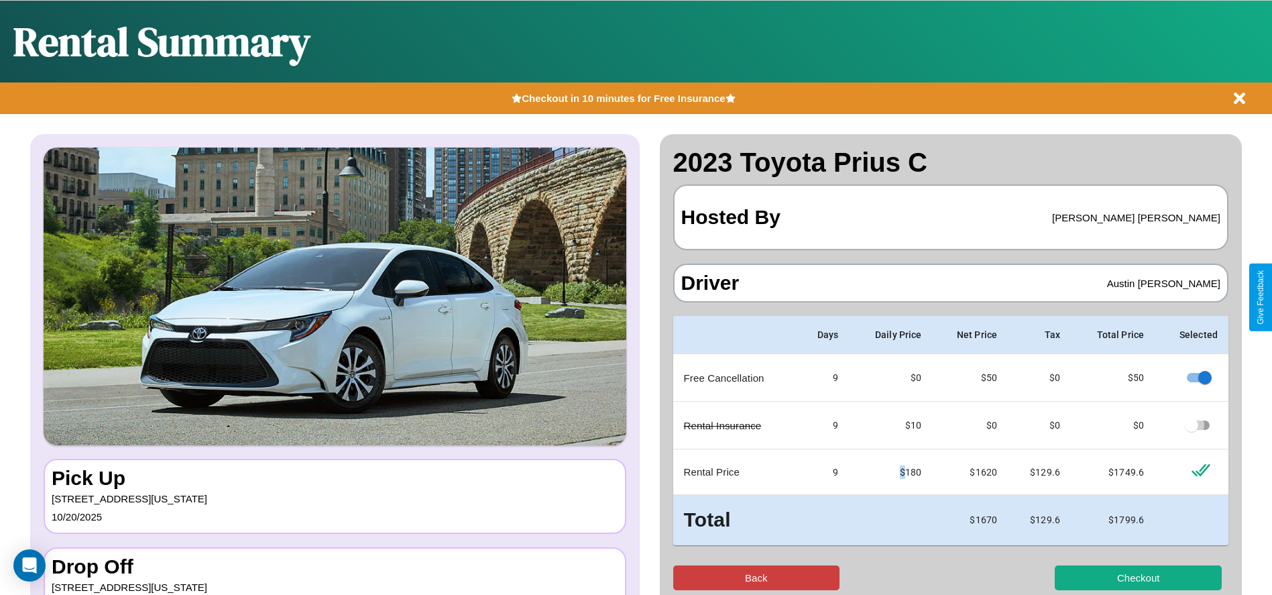
click at [756, 578] on button "Back" at bounding box center [756, 577] width 167 height 25
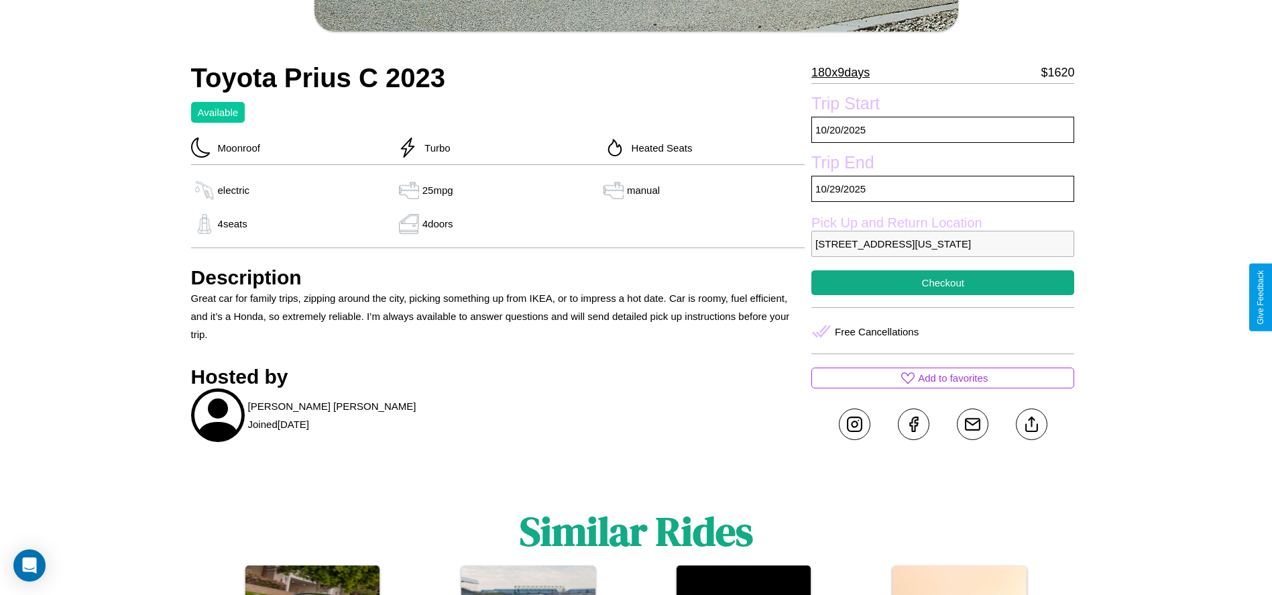
scroll to position [406, 0]
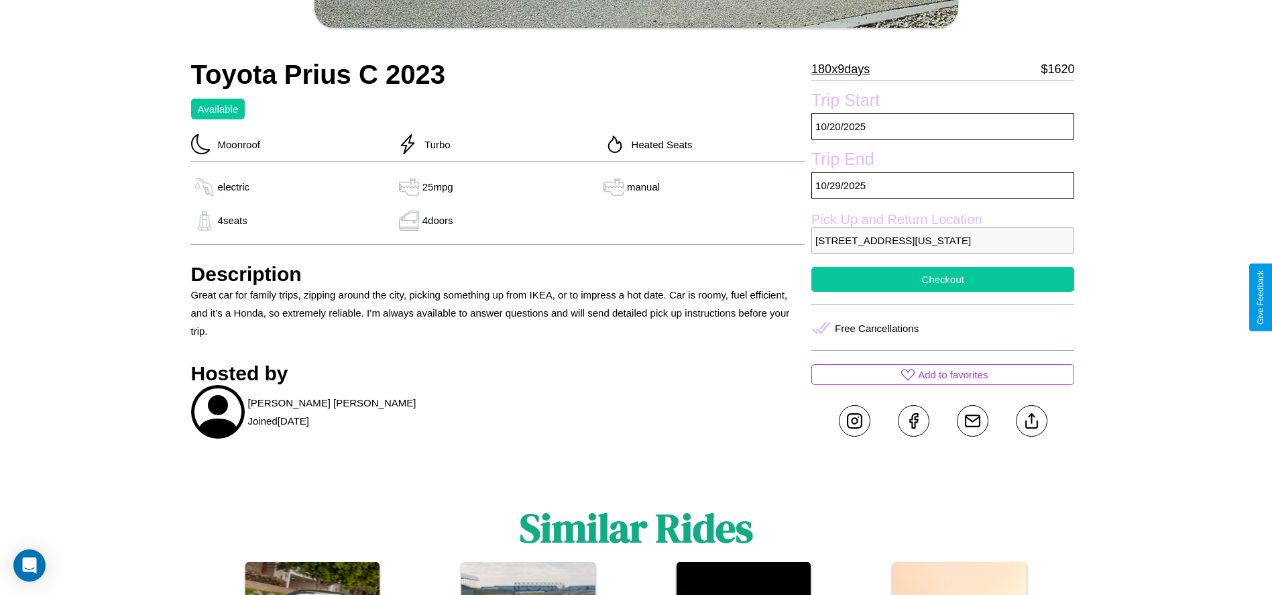
click at [943, 292] on button "Checkout" at bounding box center [943, 279] width 263 height 25
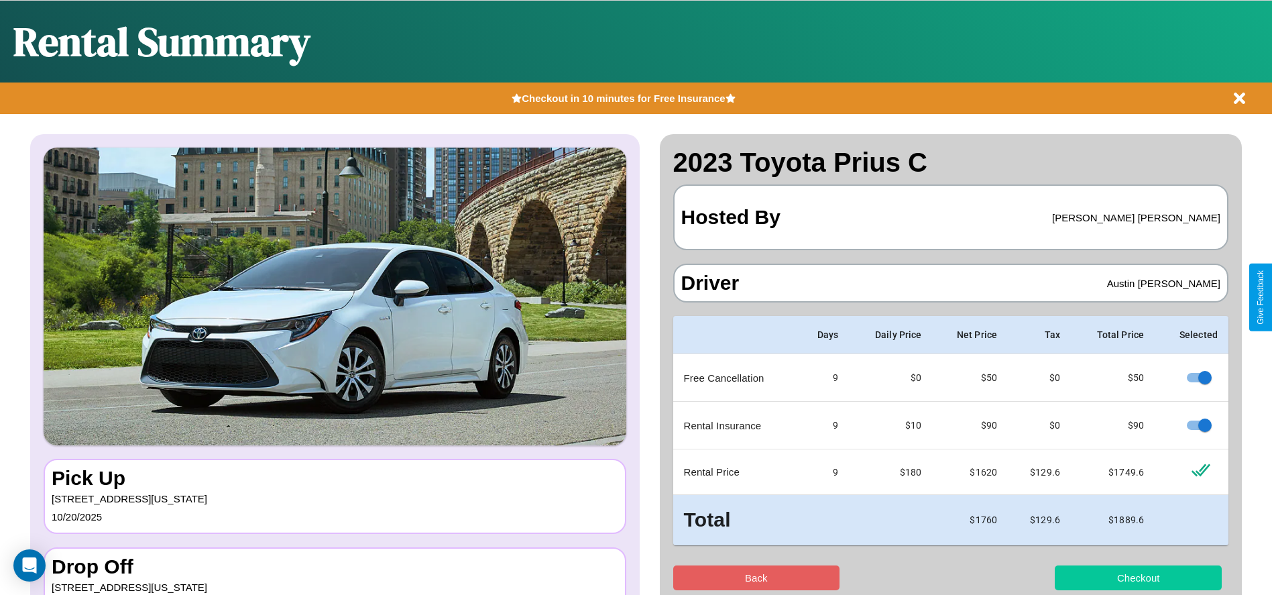
click at [1138, 578] on button "Checkout" at bounding box center [1138, 577] width 167 height 25
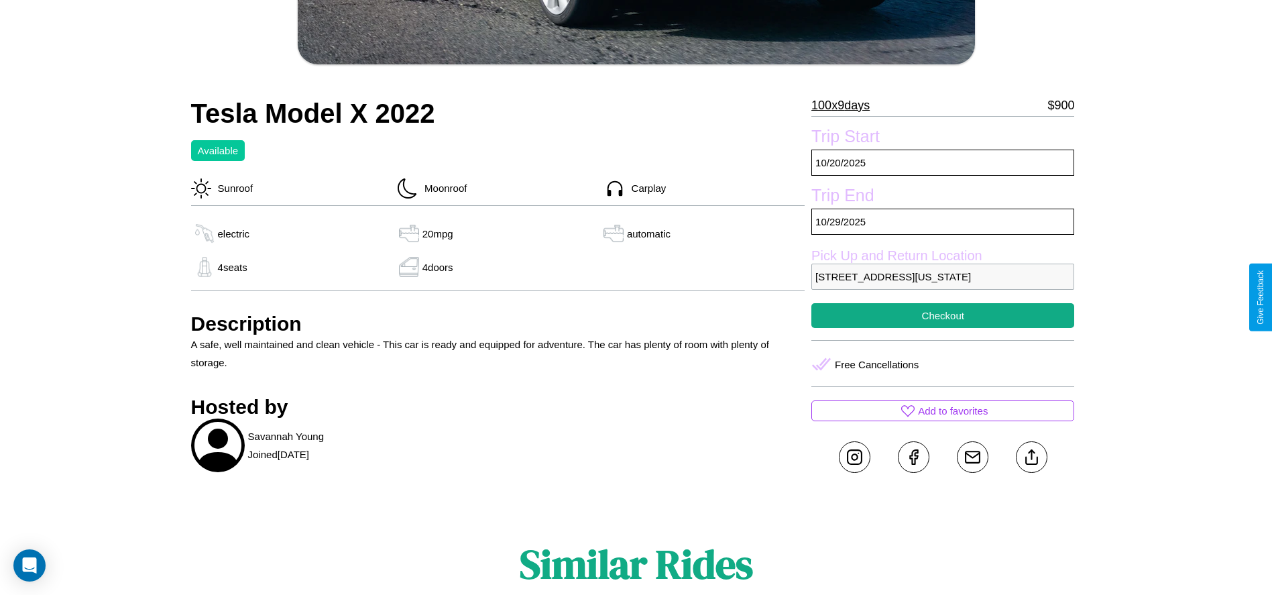
scroll to position [425, 0]
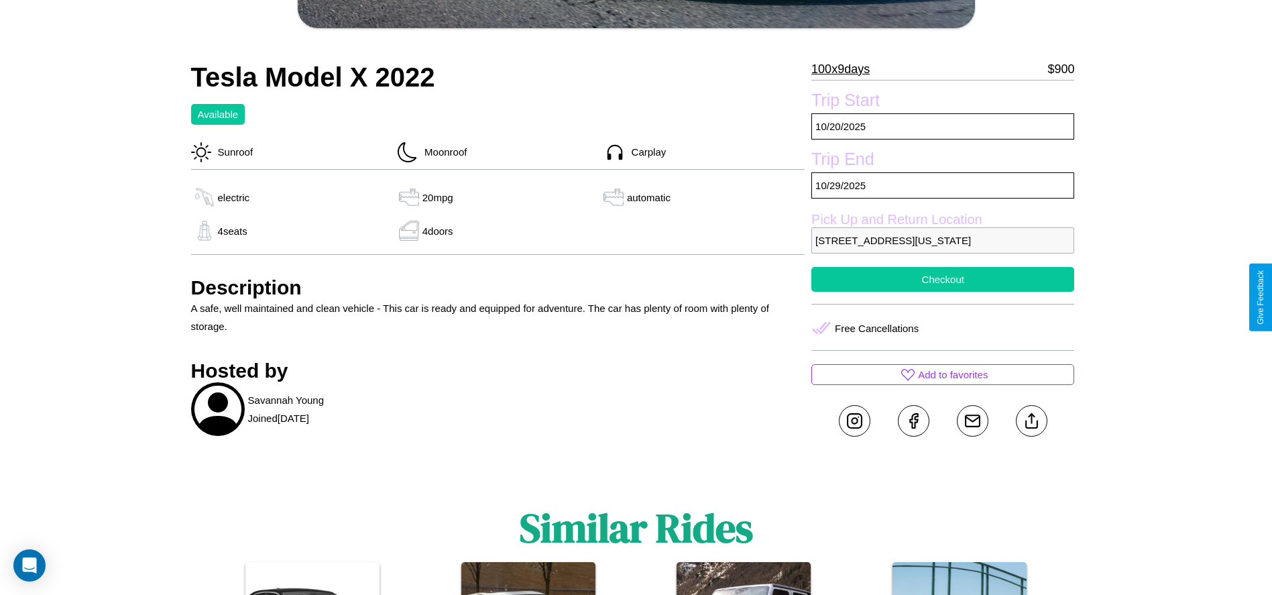
click at [943, 292] on button "Checkout" at bounding box center [943, 279] width 263 height 25
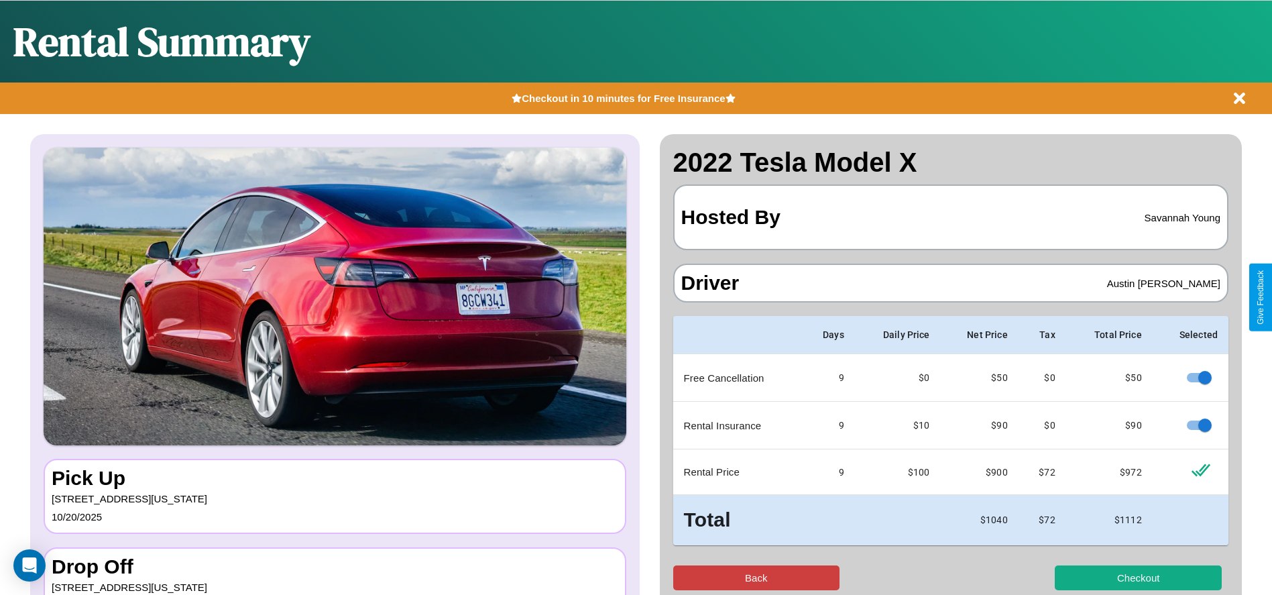
click at [756, 578] on button "Back" at bounding box center [756, 577] width 167 height 25
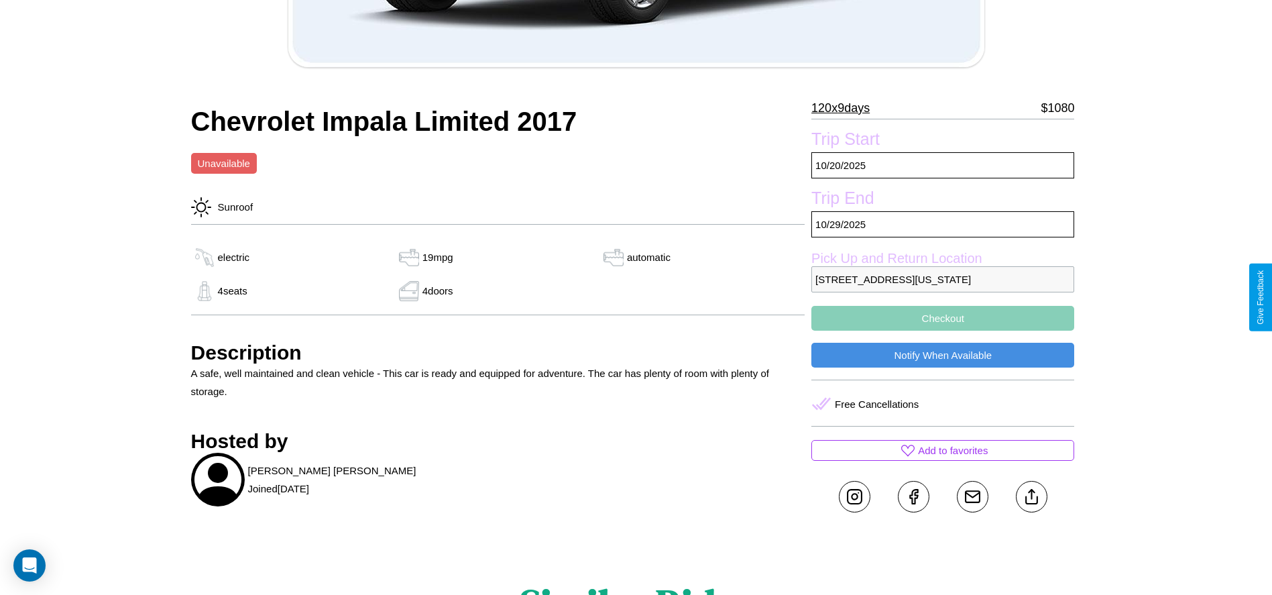
scroll to position [567, 0]
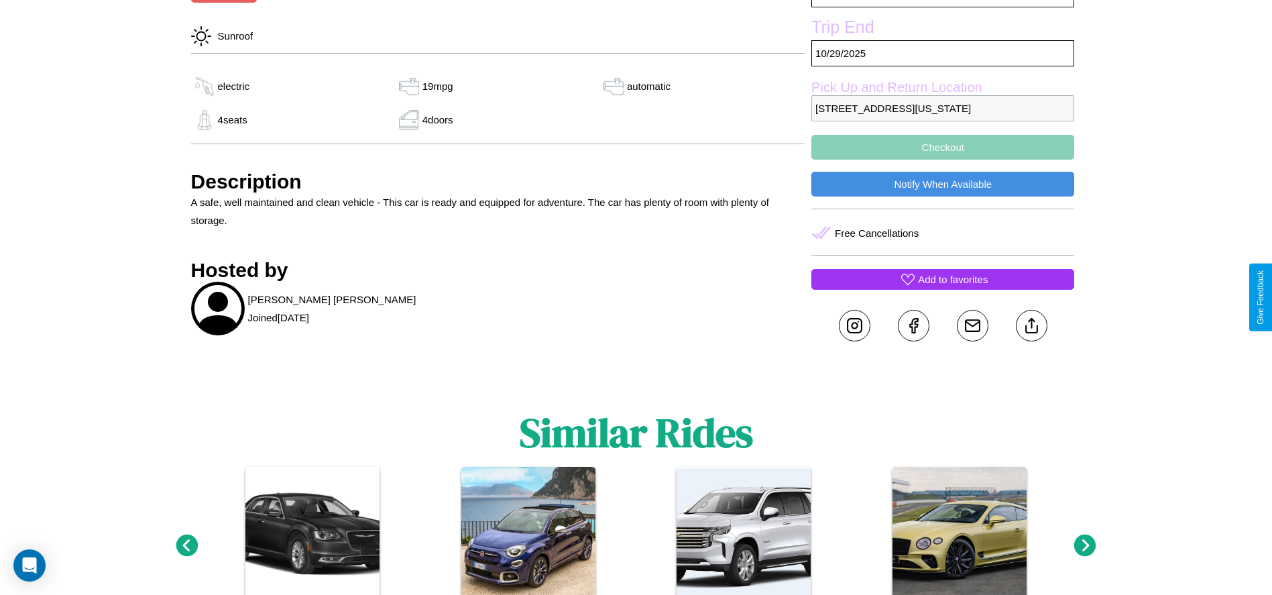
click at [943, 288] on p "Add to favorites" at bounding box center [953, 279] width 70 height 18
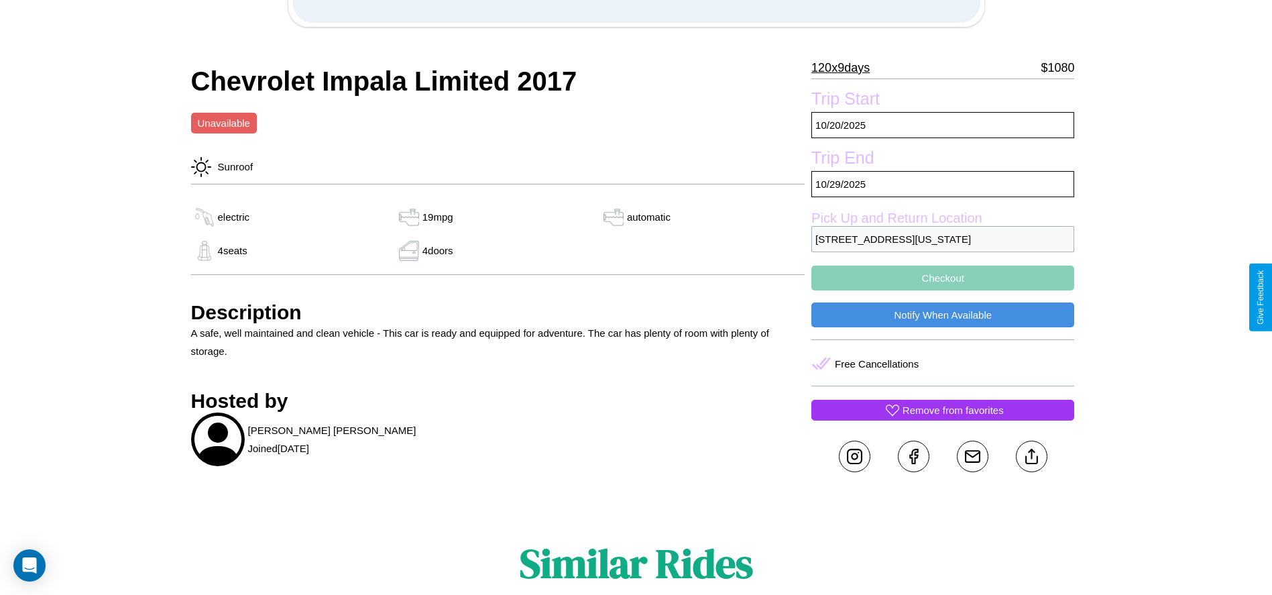
scroll to position [435, 0]
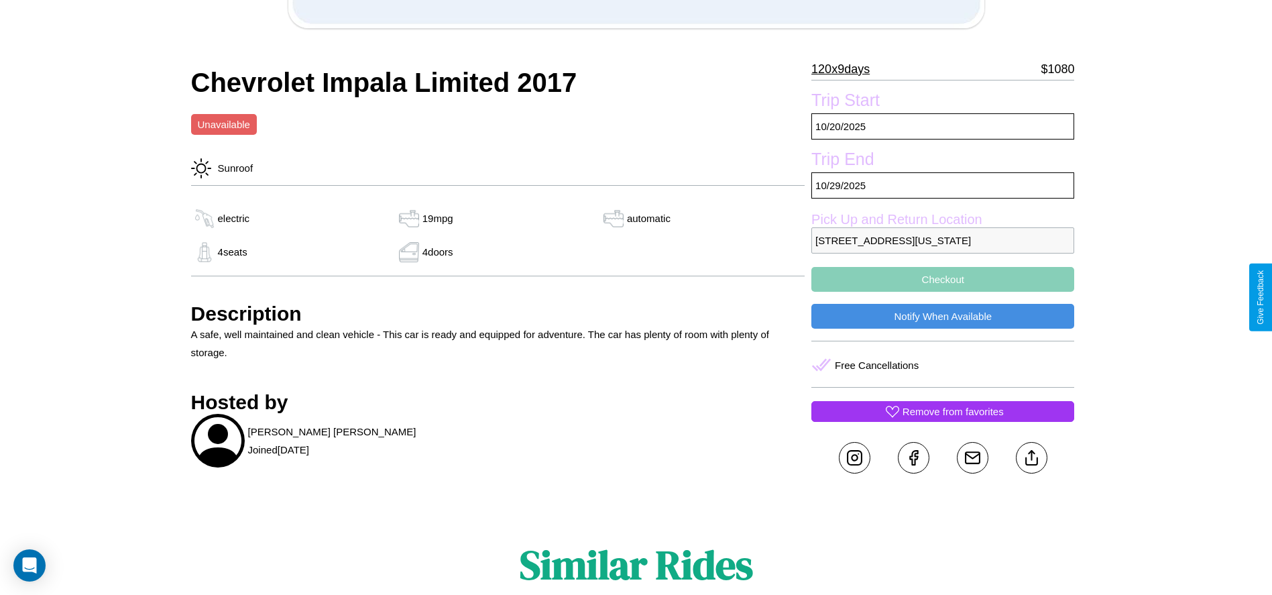
click at [943, 292] on button "Checkout" at bounding box center [943, 279] width 263 height 25
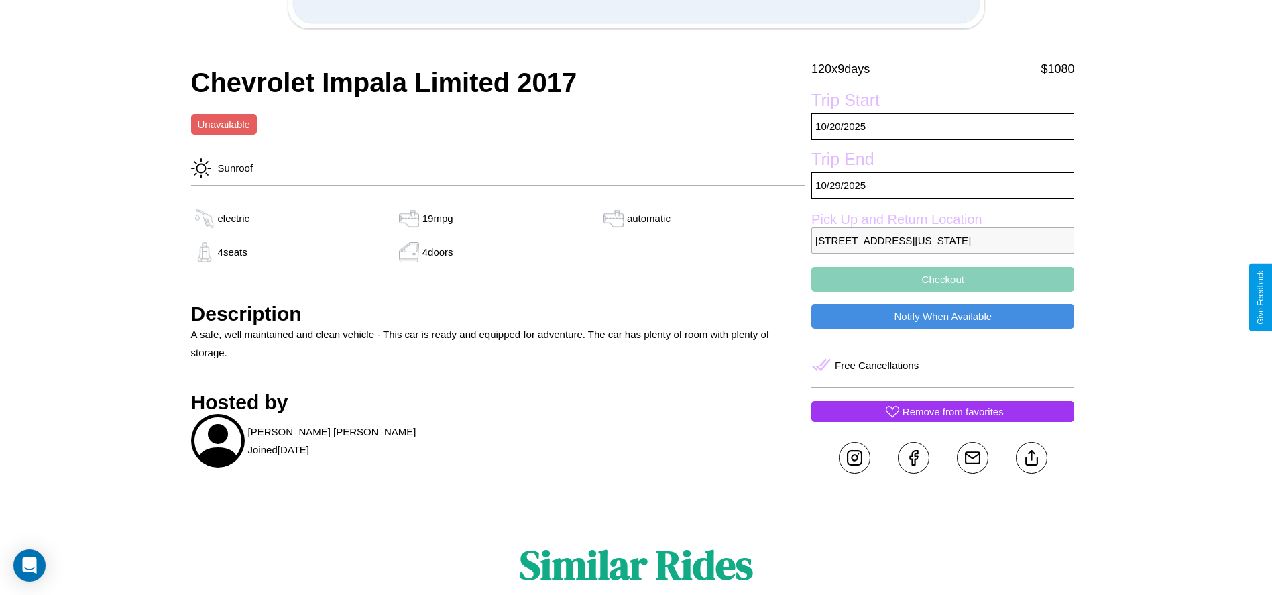
click at [943, 292] on button "Checkout" at bounding box center [943, 279] width 263 height 25
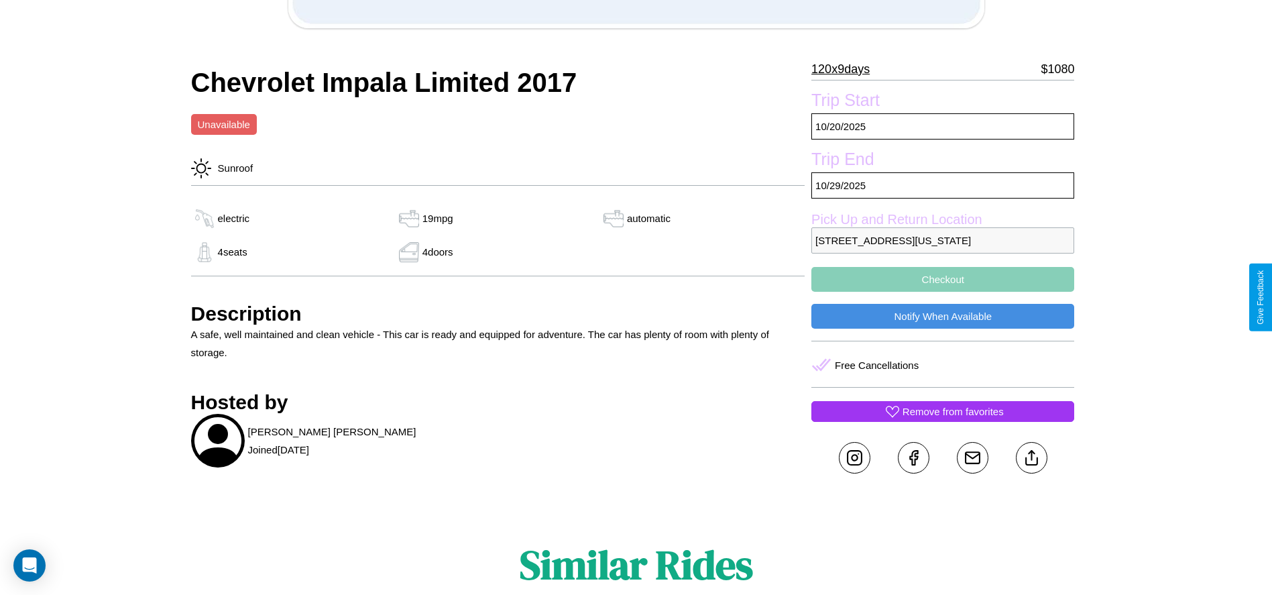
click at [943, 292] on button "Checkout" at bounding box center [943, 279] width 263 height 25
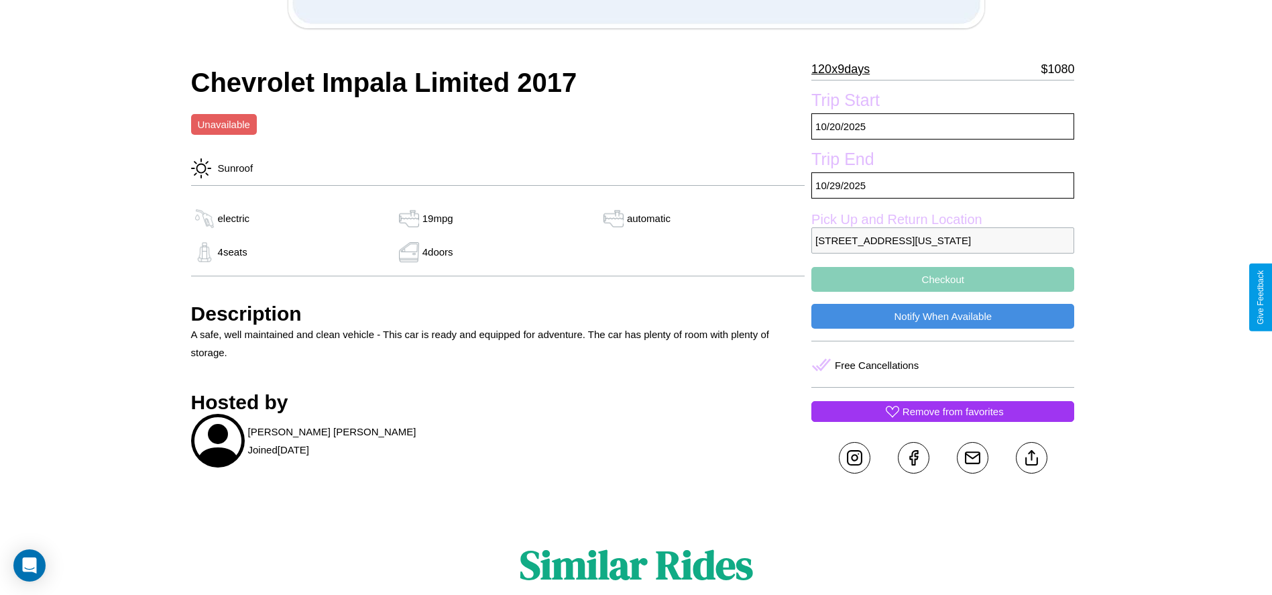
click at [943, 292] on button "Checkout" at bounding box center [943, 279] width 263 height 25
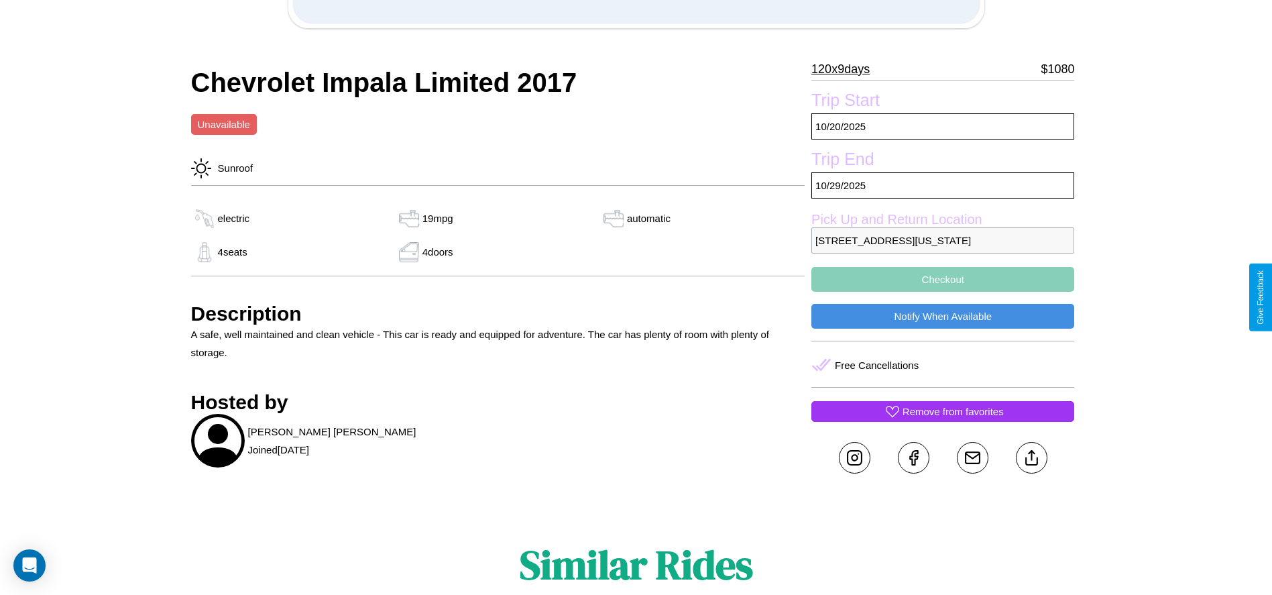
click at [943, 292] on button "Checkout" at bounding box center [943, 279] width 263 height 25
